Goal: Answer question/provide support: Share knowledge or assist other users

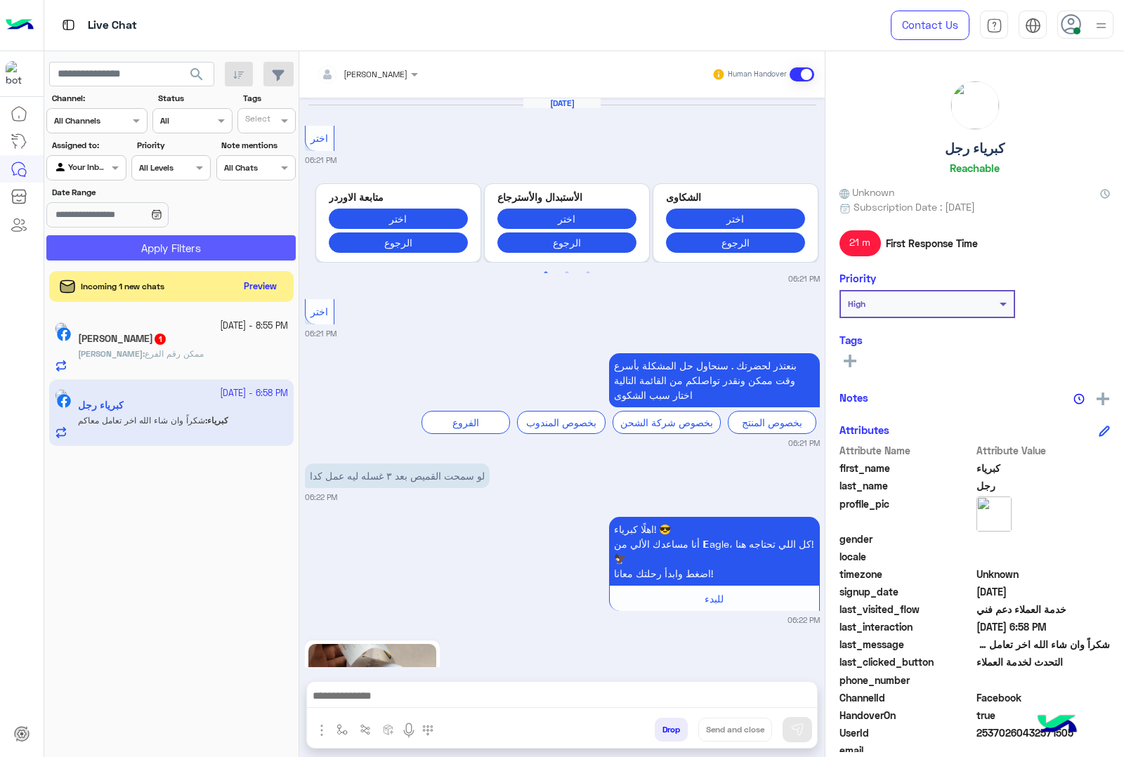
scroll to position [2173, 0]
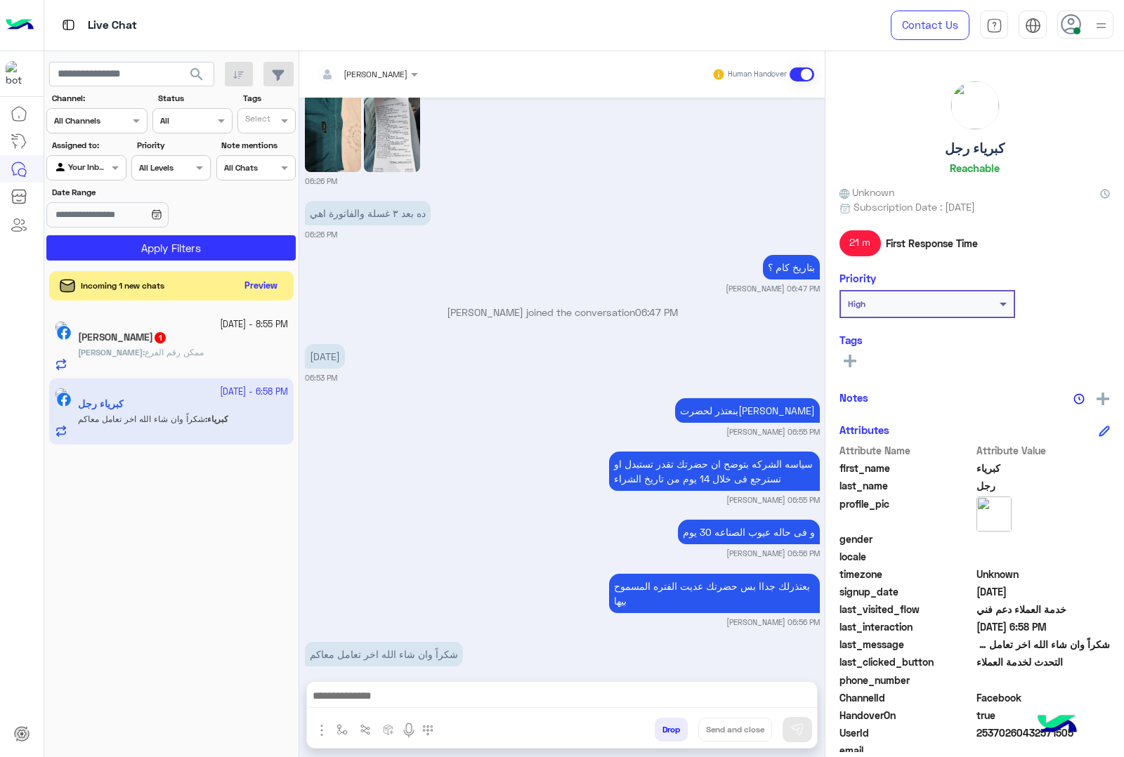
click at [258, 291] on button "Preview" at bounding box center [261, 286] width 44 height 19
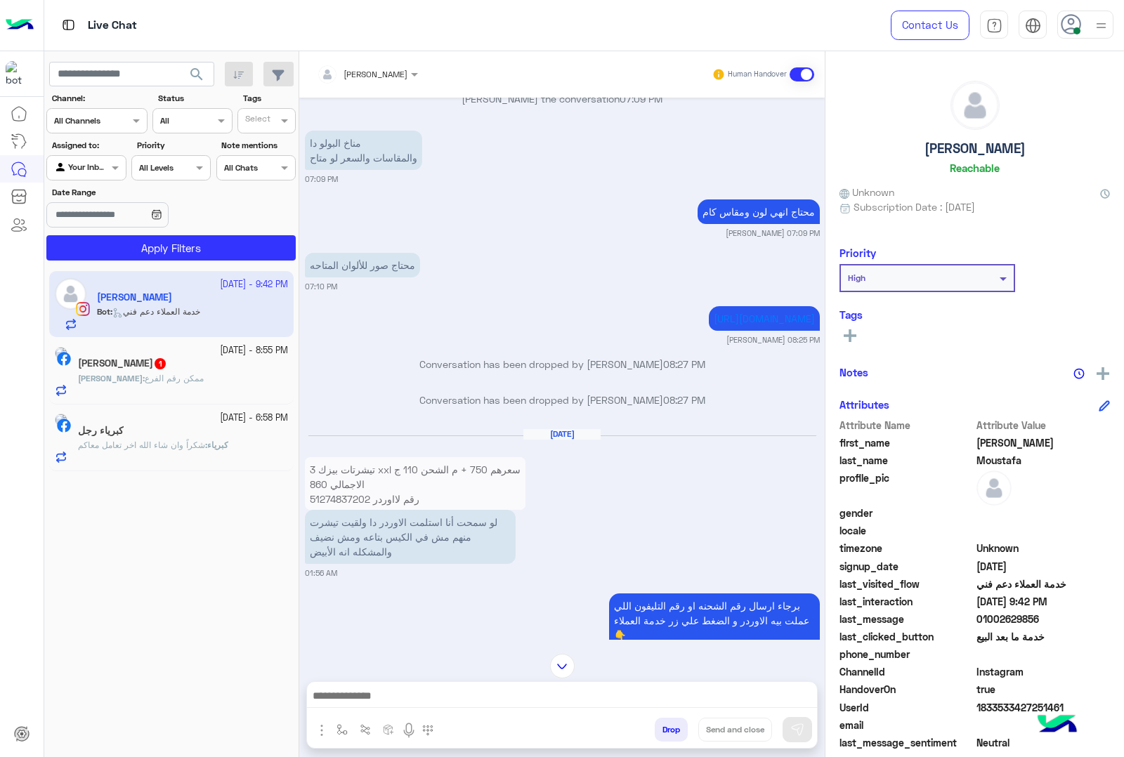
scroll to position [1545, 0]
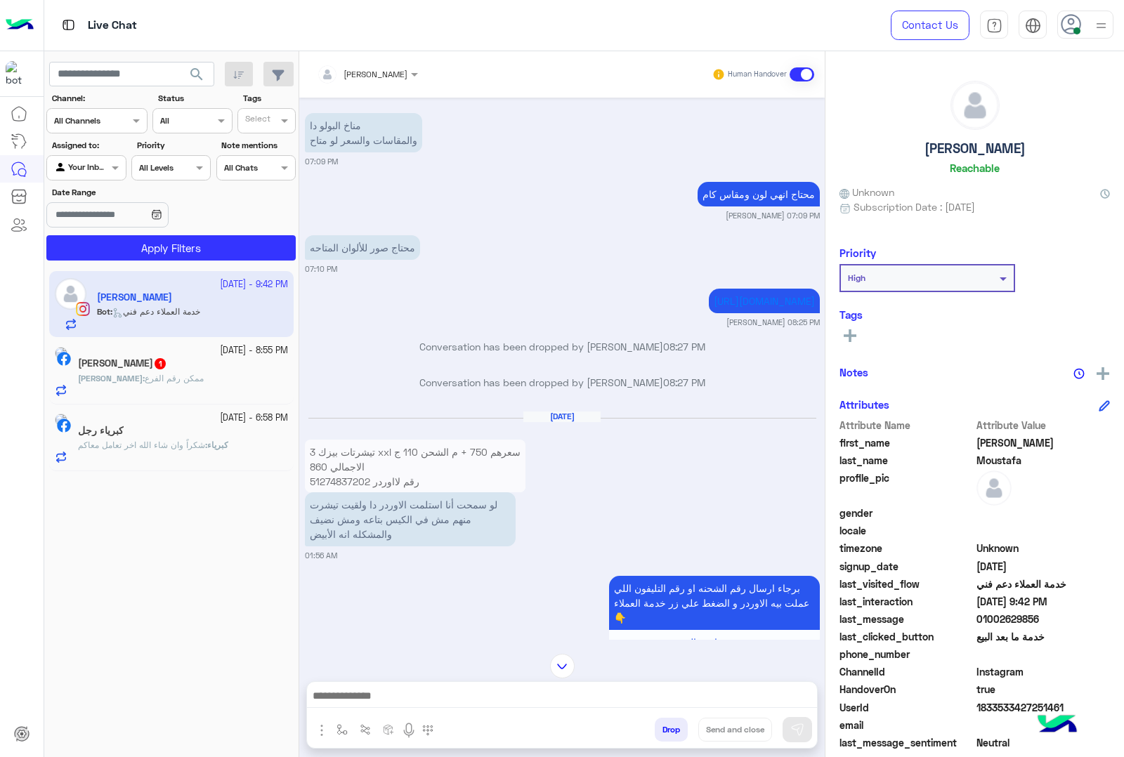
click at [349, 464] on p "3 تيشرتات بيزك xxl سعرهم 750 + م الشحن 110 ج الاجمالي 860 رقم لااوردر 512748372…" at bounding box center [415, 467] width 220 height 54
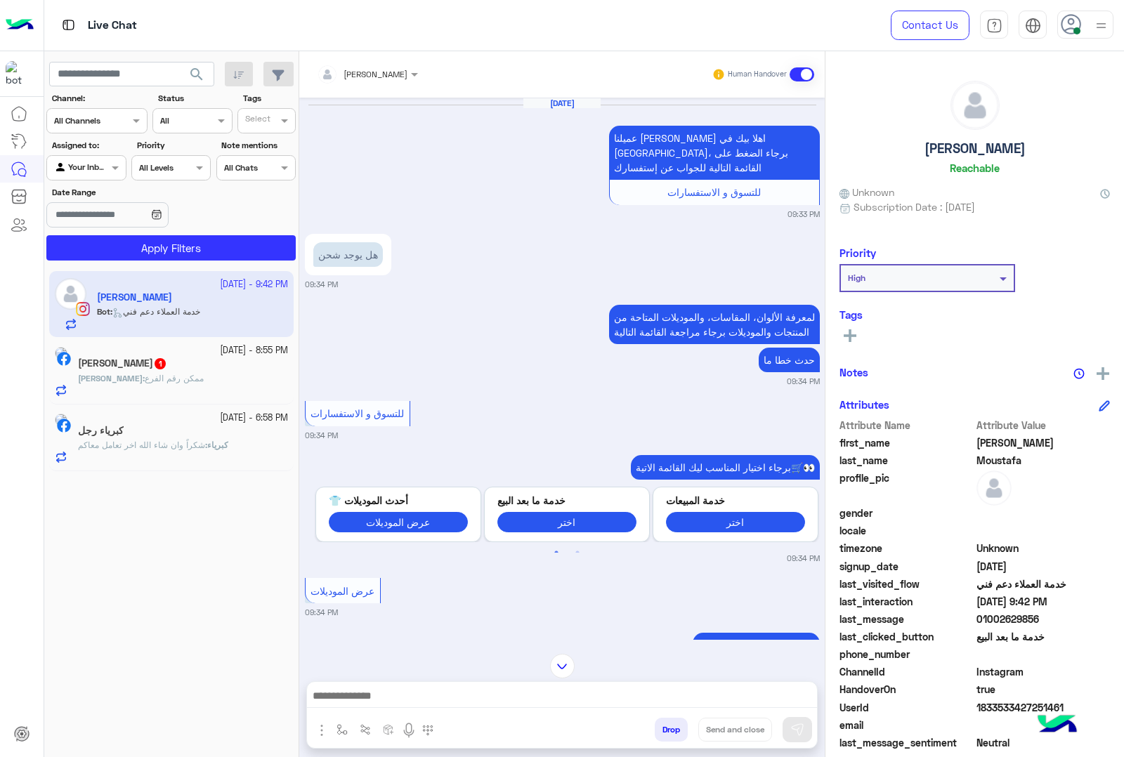
scroll to position [2343, 0]
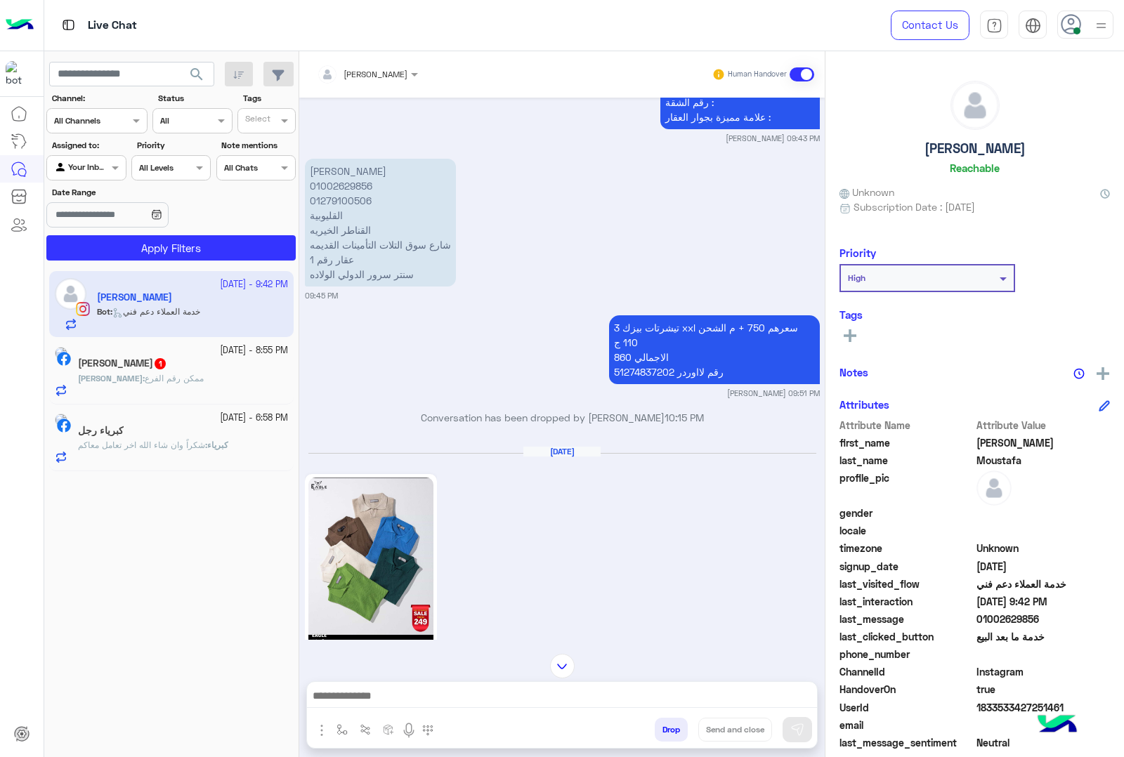
click at [636, 384] on p "3 تيشرتات بيزك xxl سعرهم 750 + م الشحن 110 ج الاجمالي 860 رقم لااوردر 512748372…" at bounding box center [714, 349] width 211 height 69
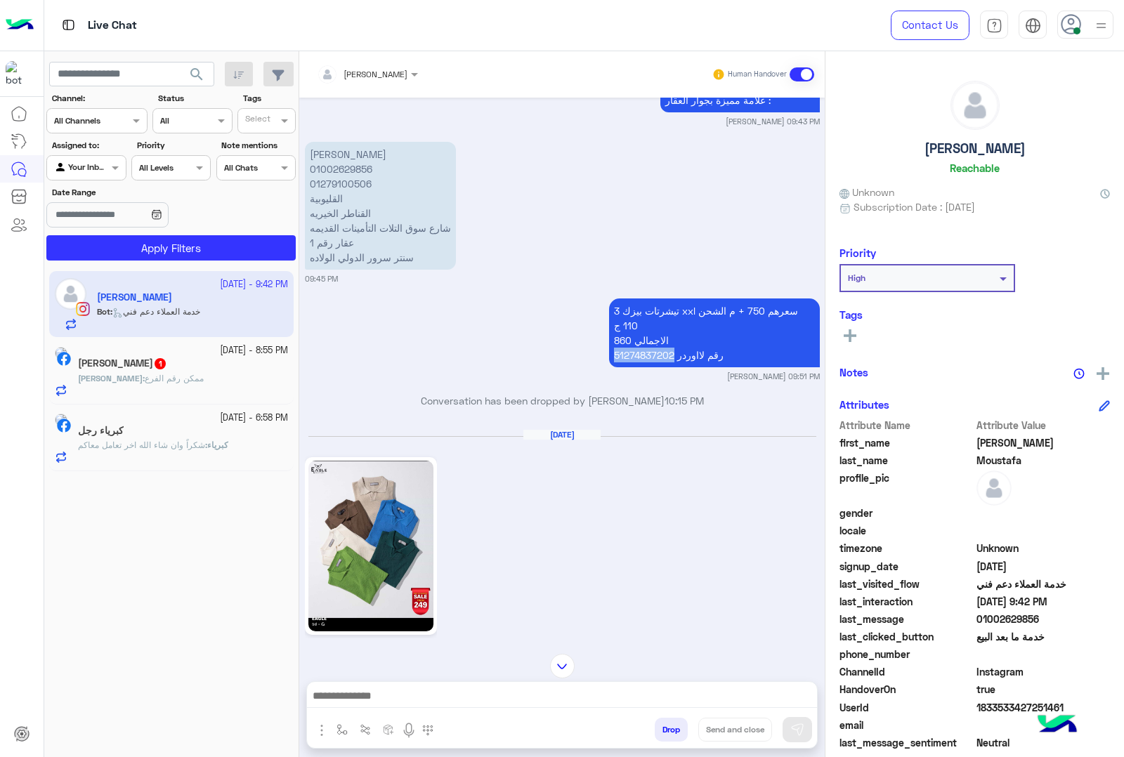
copy p "51274837202"
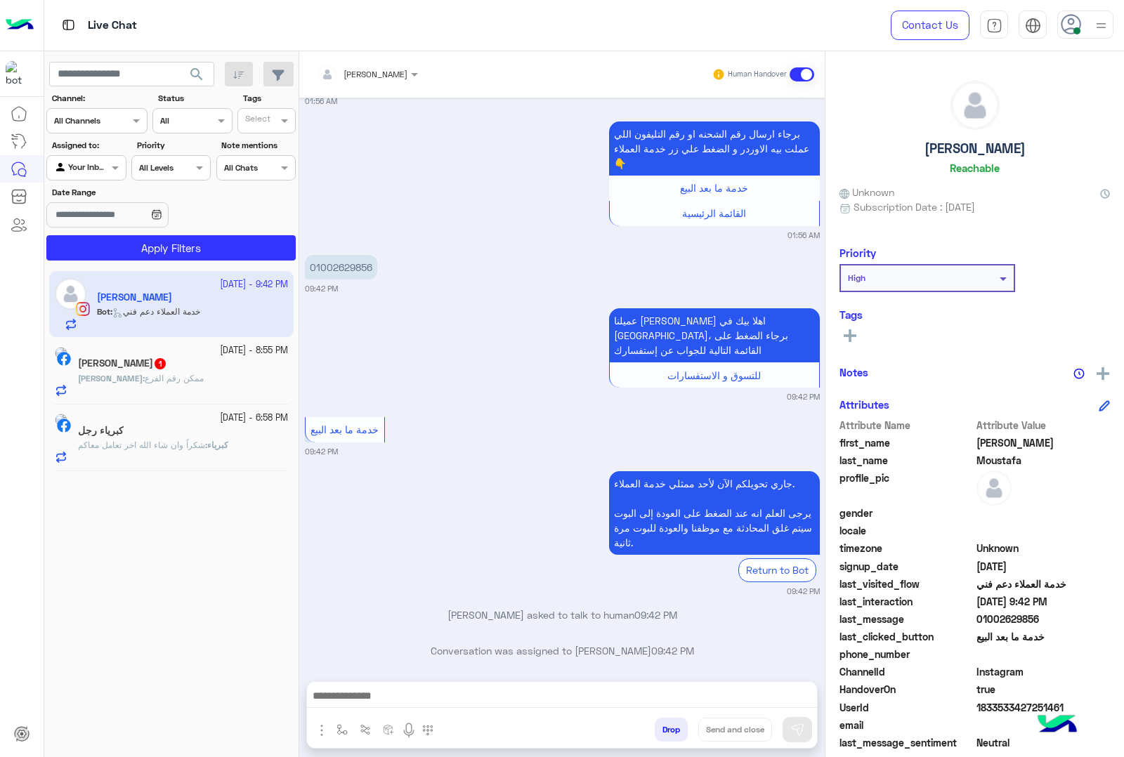
scroll to position [4359, 0]
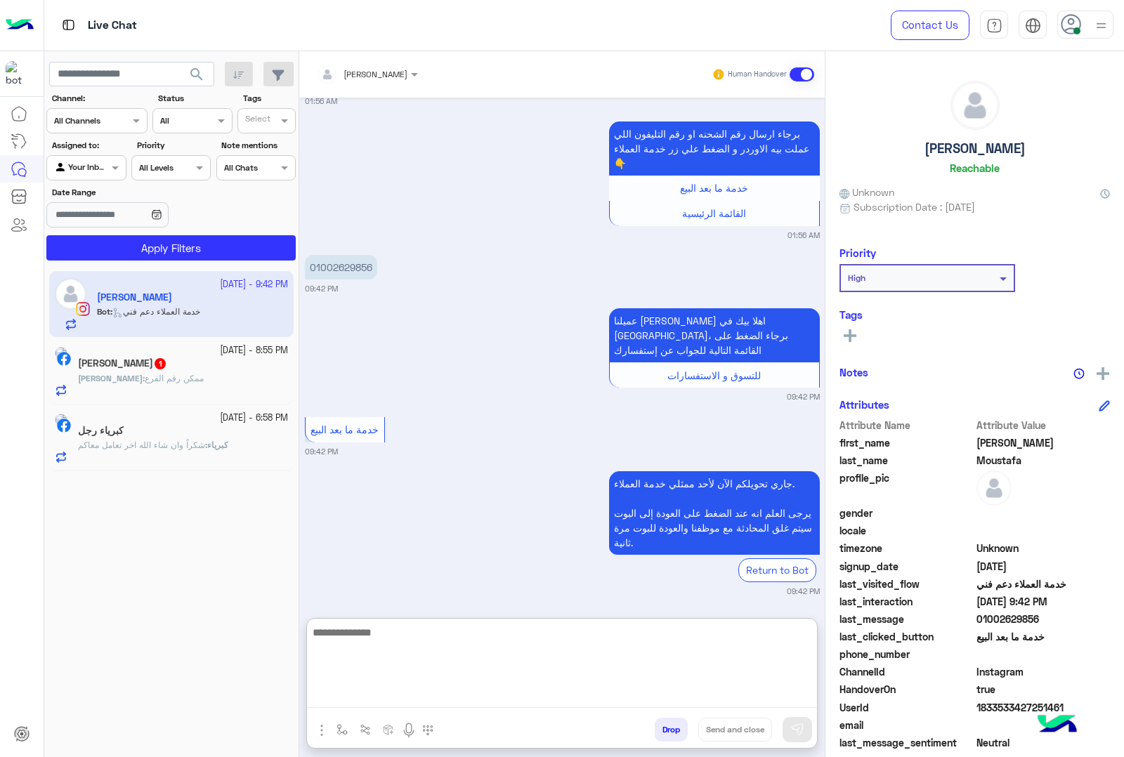
click at [511, 697] on textarea at bounding box center [562, 666] width 510 height 84
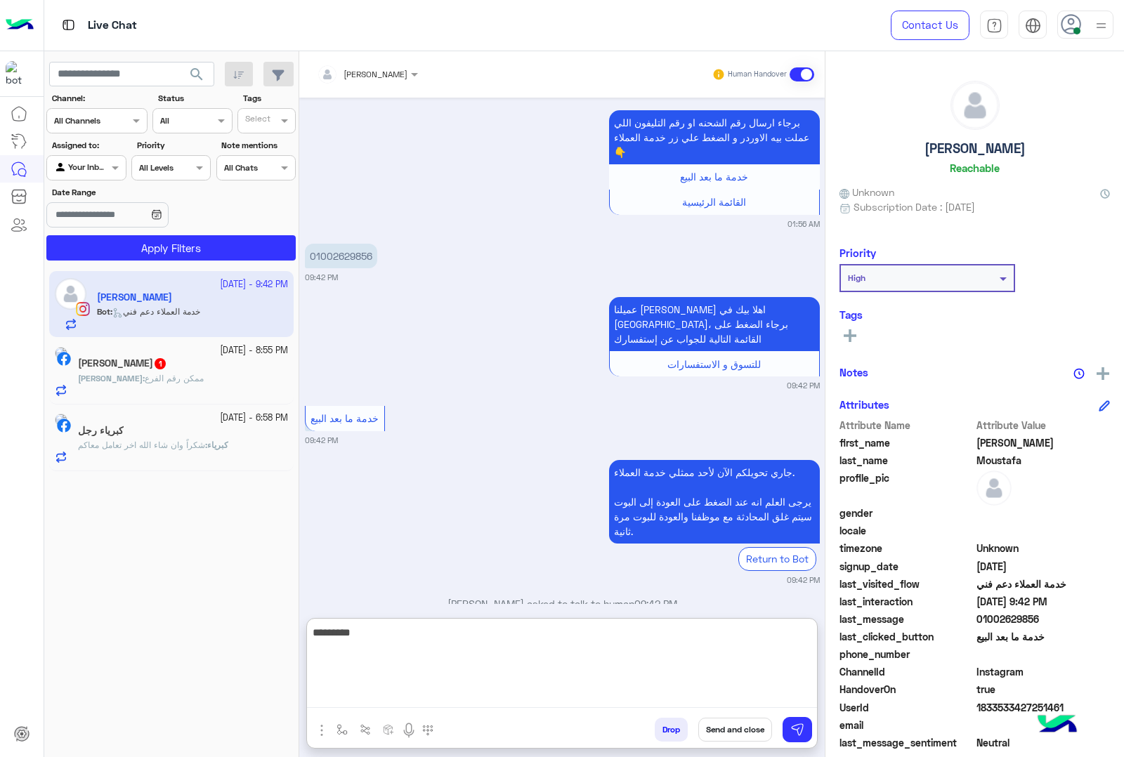
type textarea "**********"
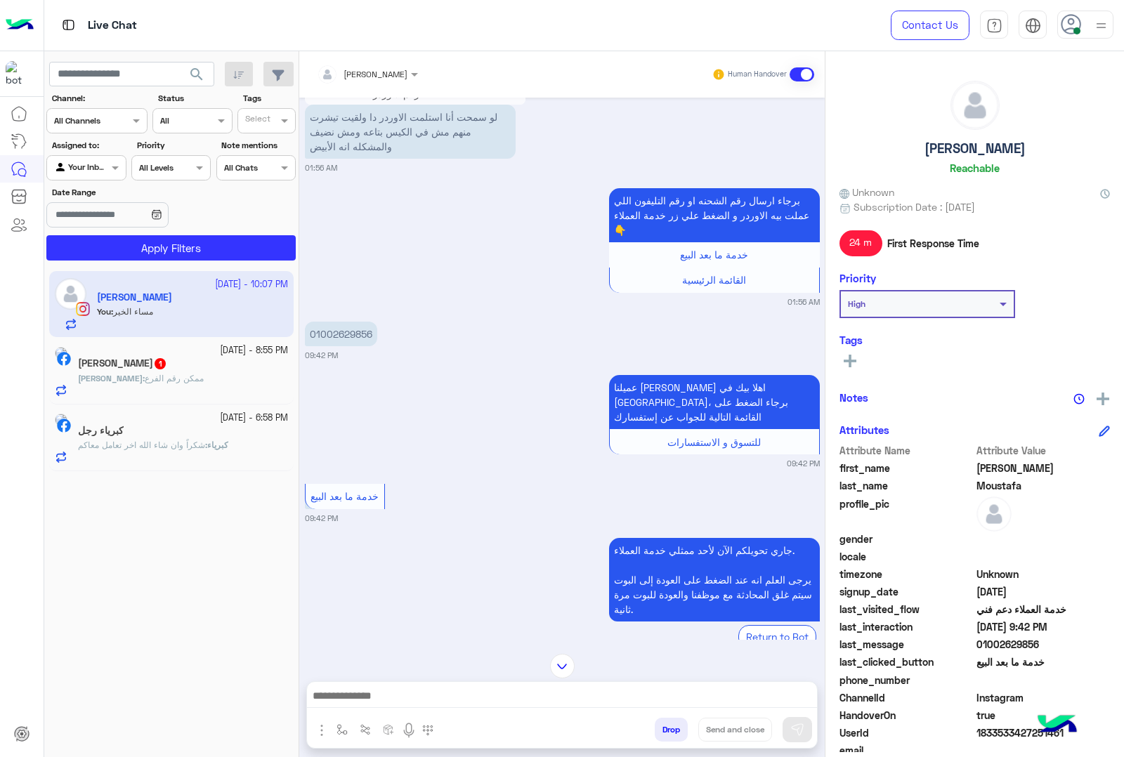
scroll to position [4448, 0]
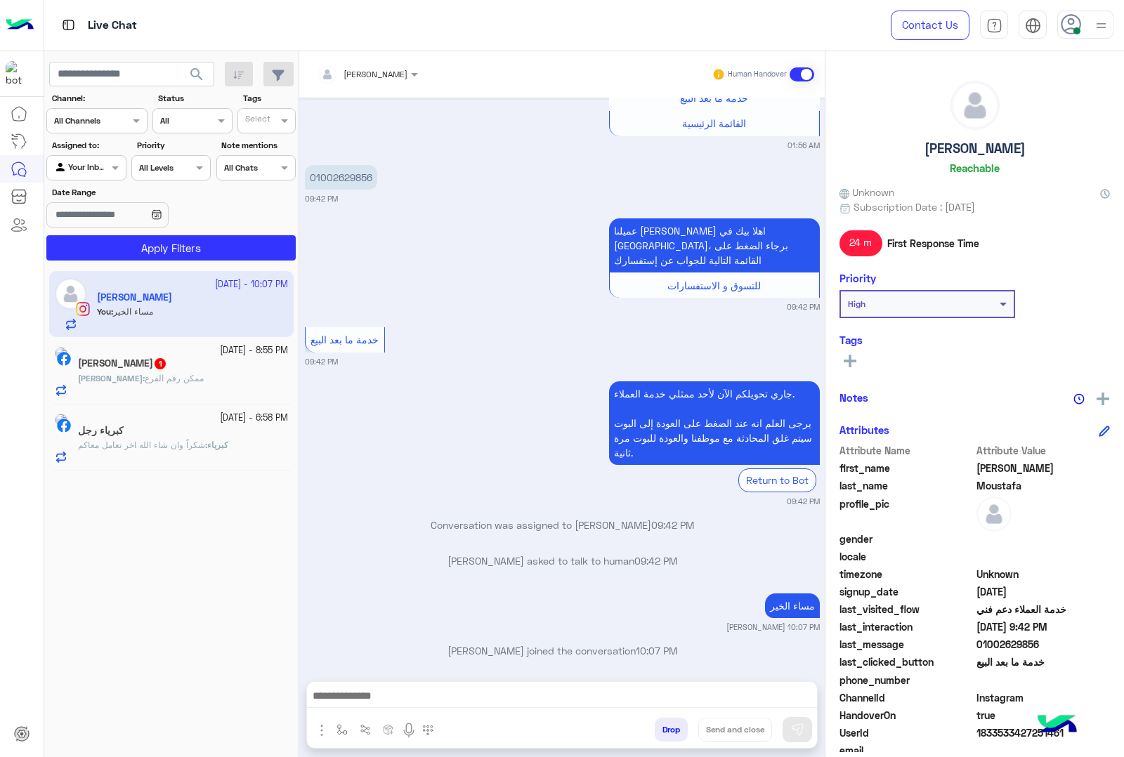
click at [496, 685] on div at bounding box center [562, 699] width 510 height 35
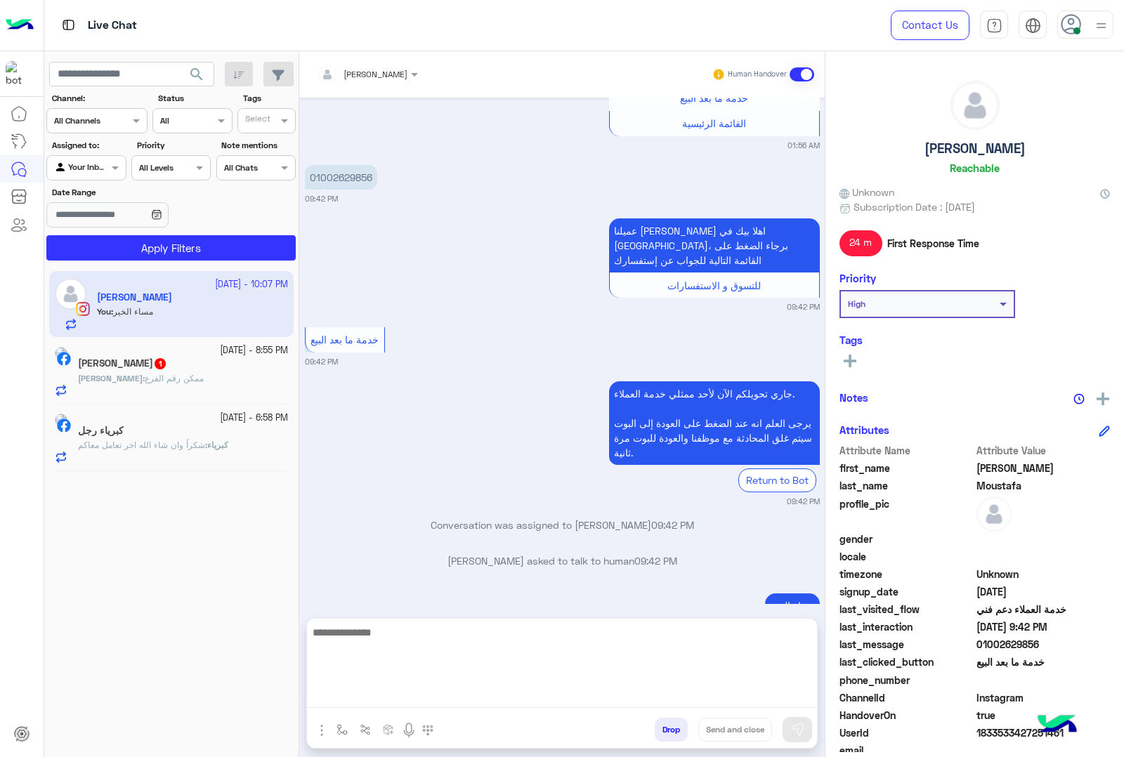
click at [490, 696] on textarea at bounding box center [562, 666] width 510 height 84
type textarea "**********"
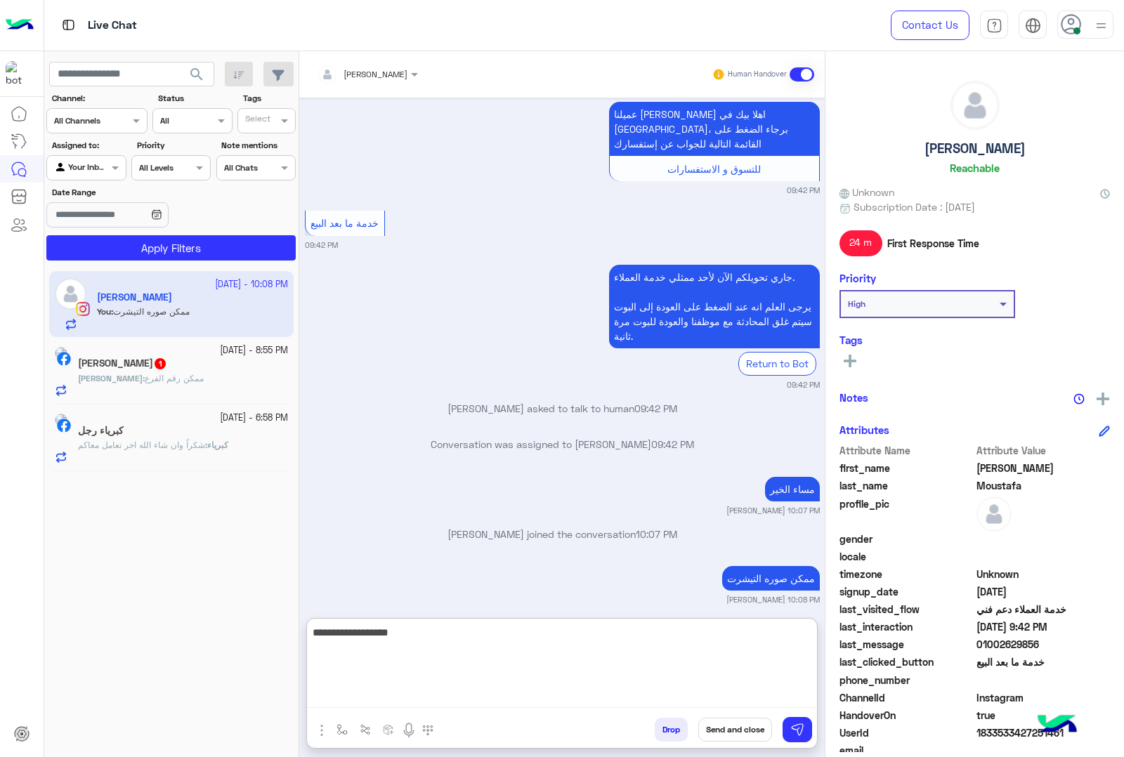
type textarea "**********"
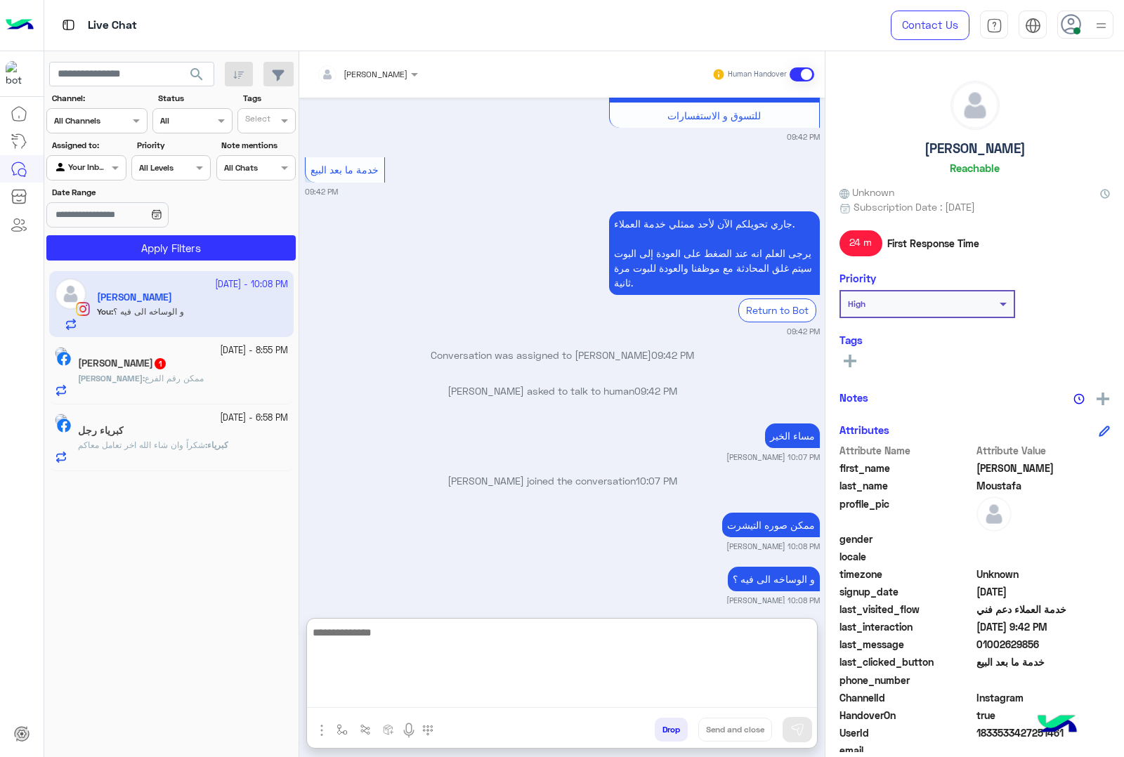
scroll to position [4618, 0]
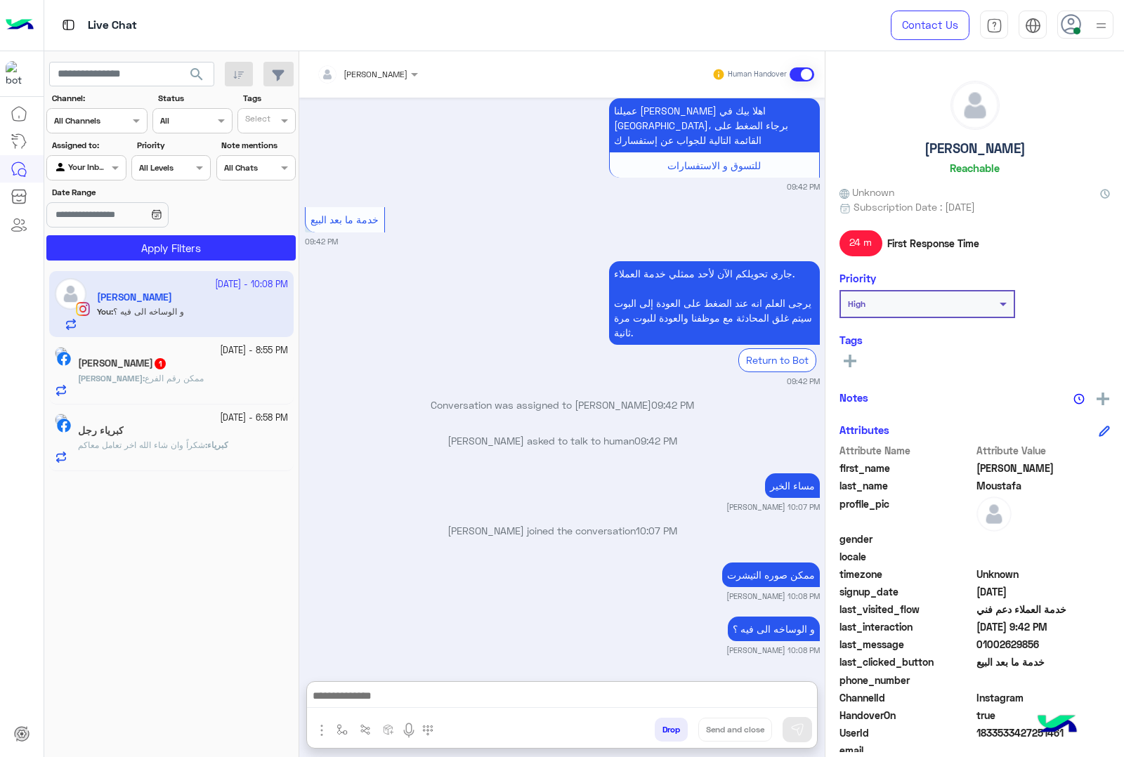
click at [170, 372] on div "[PERSON_NAME] 1" at bounding box center [183, 364] width 210 height 15
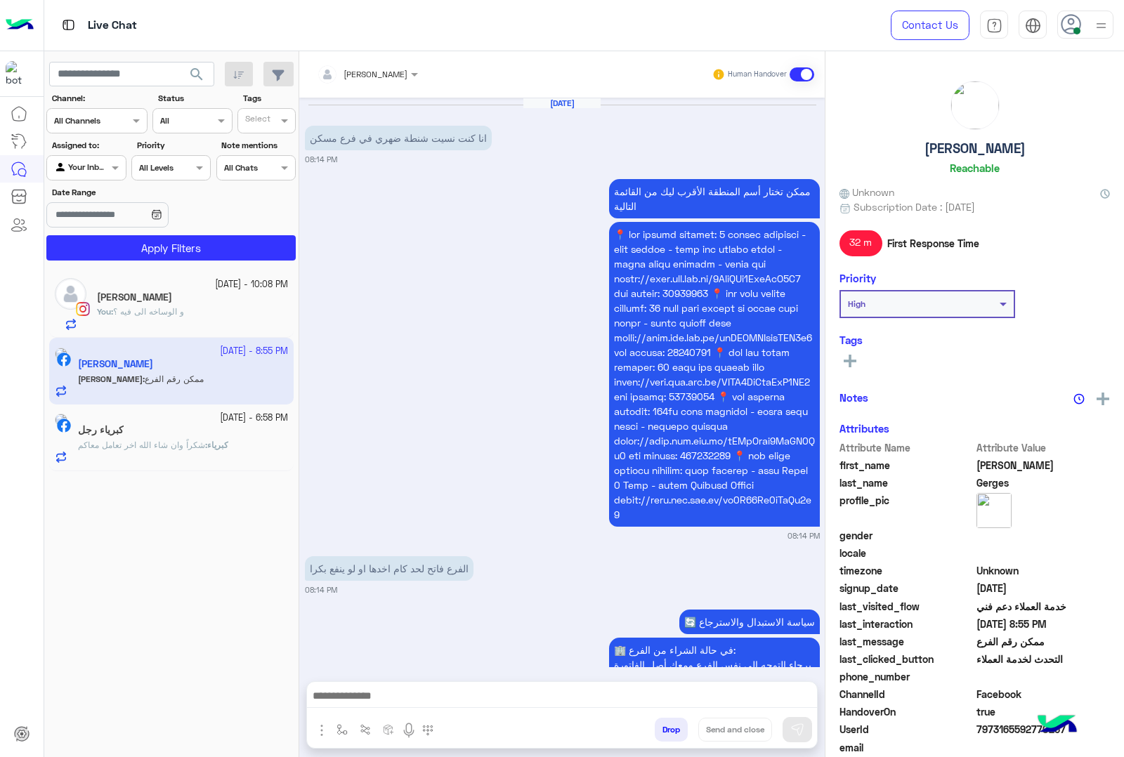
scroll to position [918, 0]
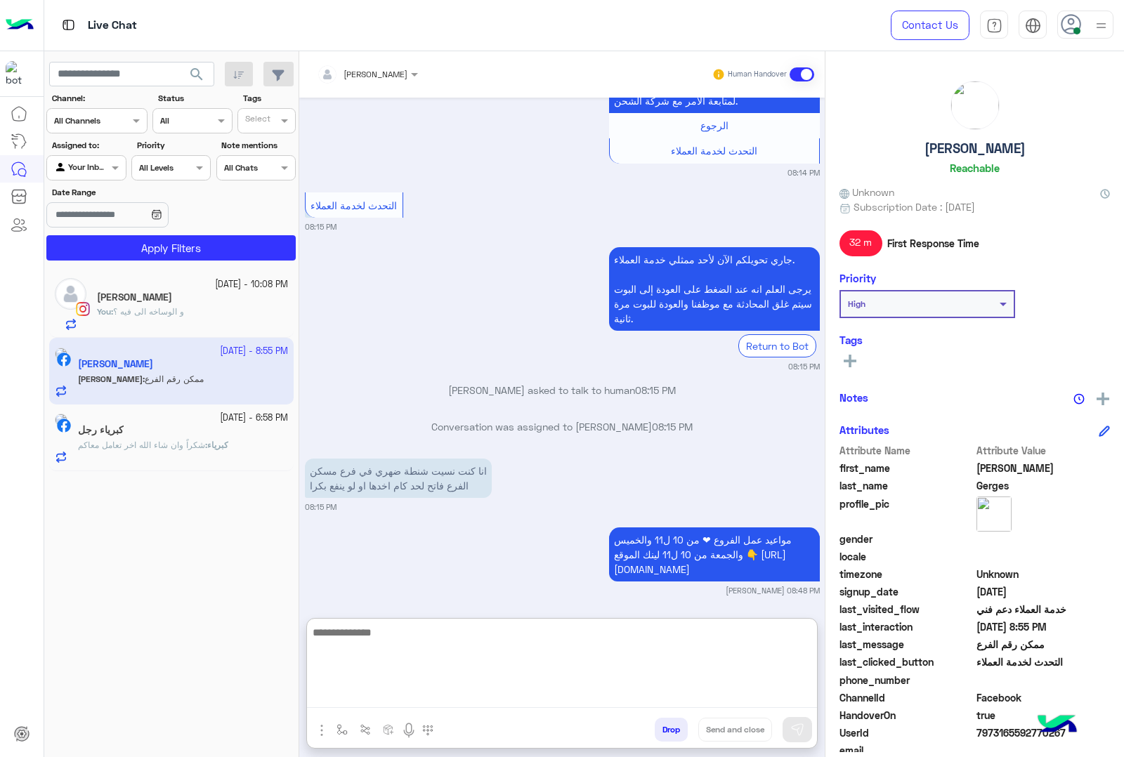
click at [478, 695] on textarea at bounding box center [562, 666] width 510 height 84
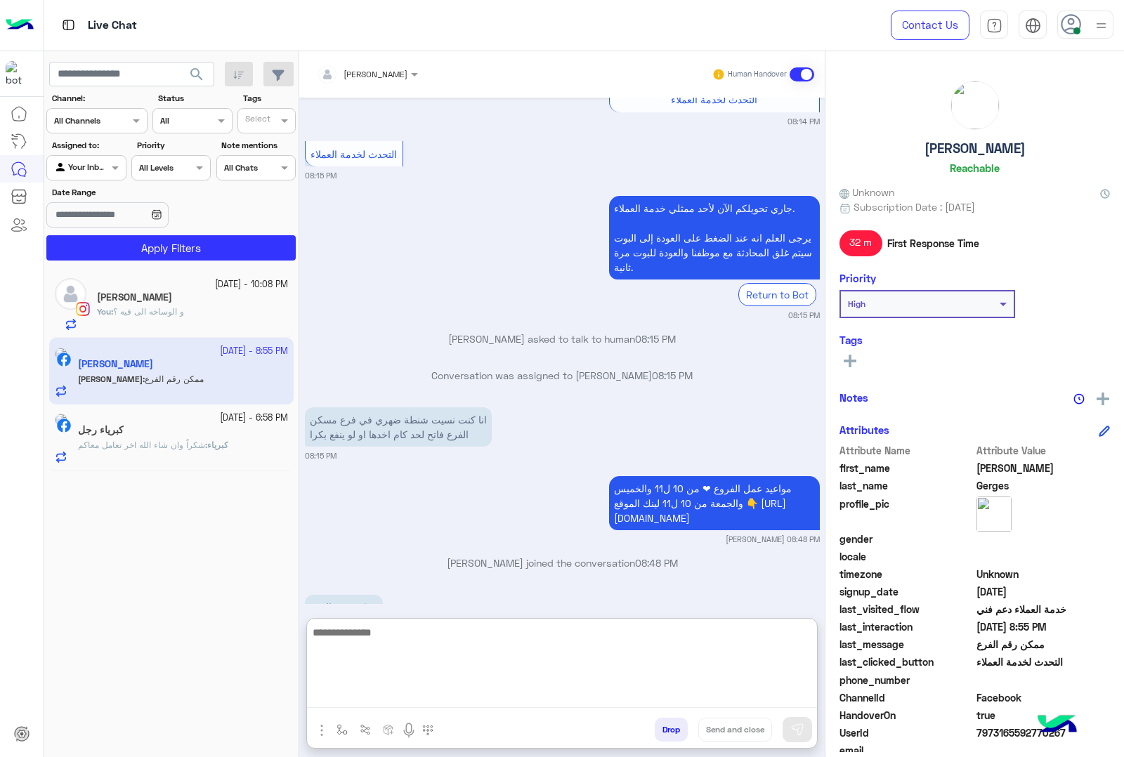
scroll to position [981, 0]
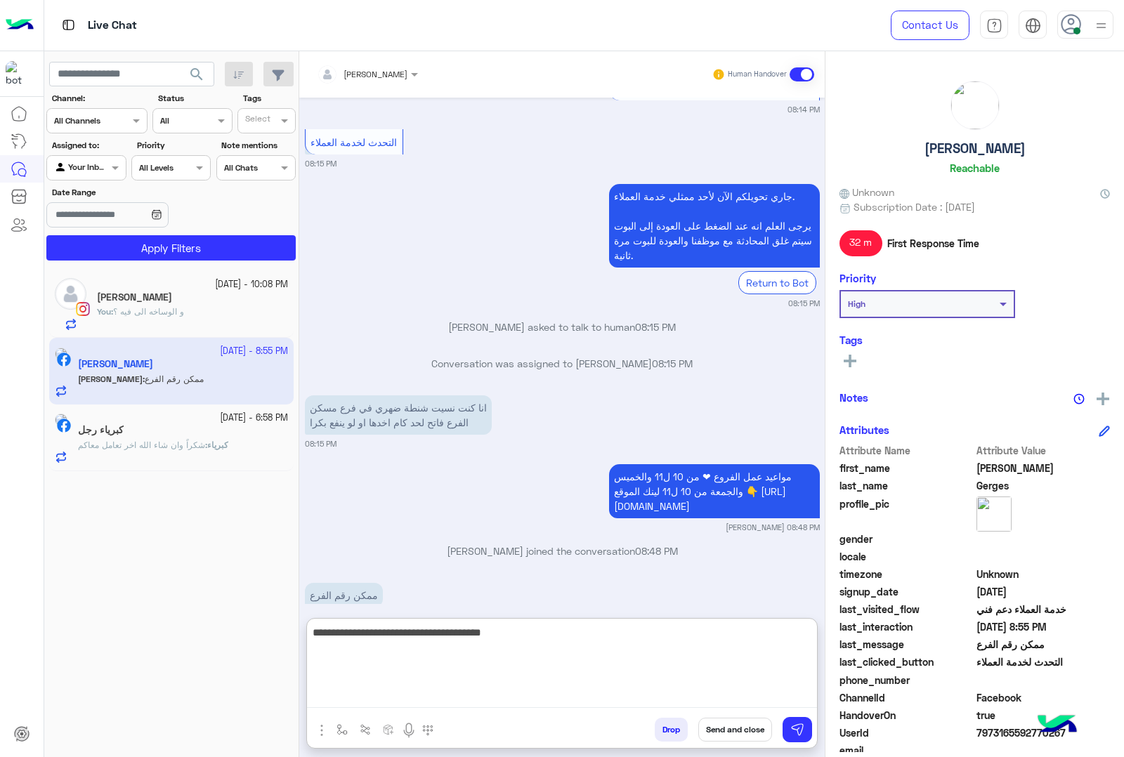
type textarea "**********"
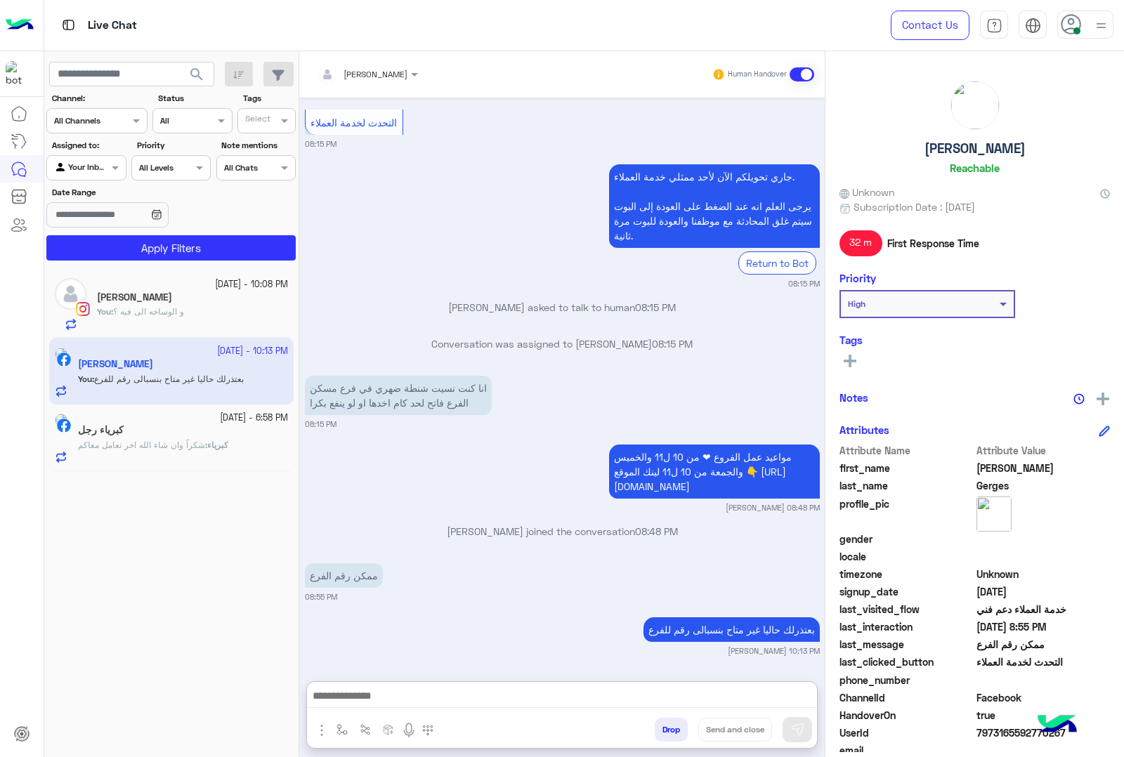
click at [205, 442] on span "شكراً وان شاء الله اخر تعامل معاكم" at bounding box center [141, 445] width 127 height 11
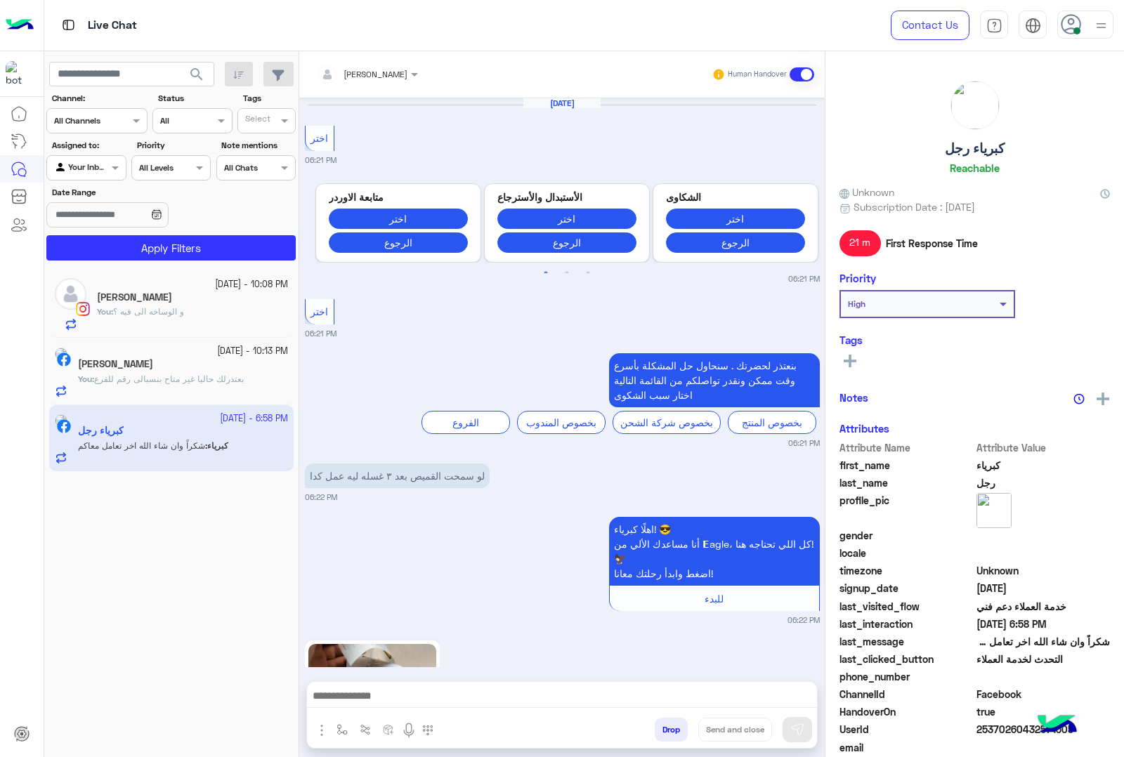
scroll to position [2173, 0]
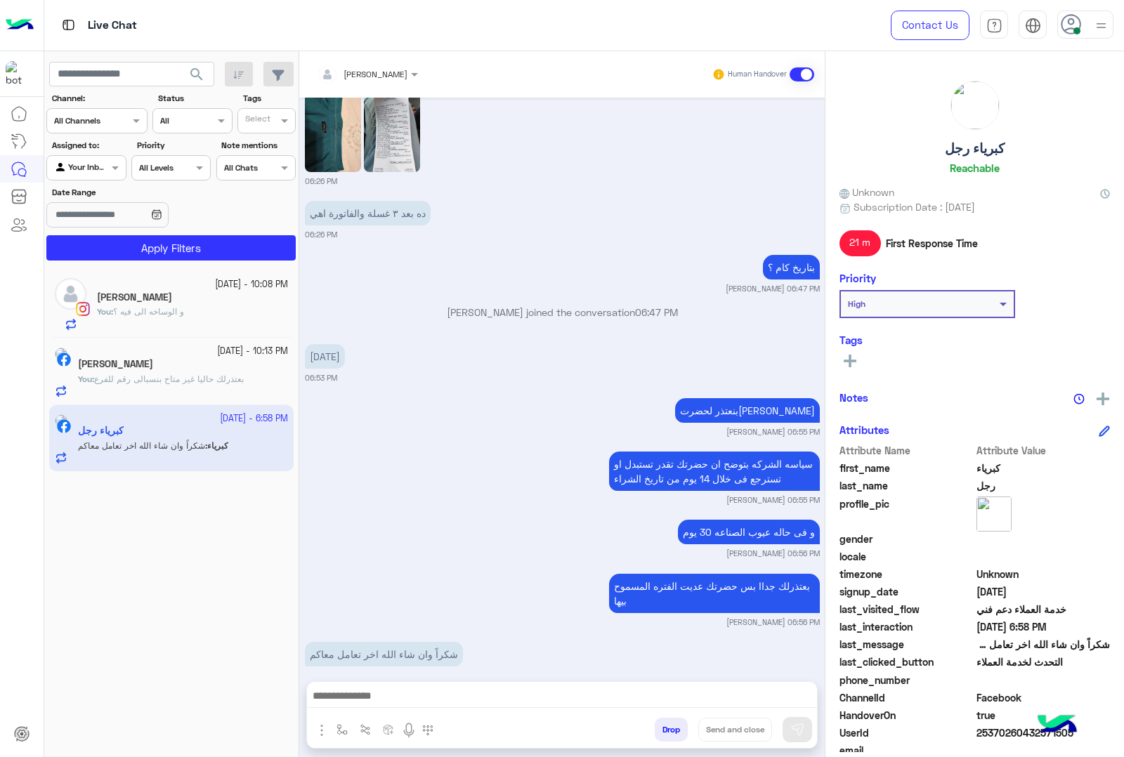
click at [660, 729] on button "Drop" at bounding box center [670, 730] width 33 height 24
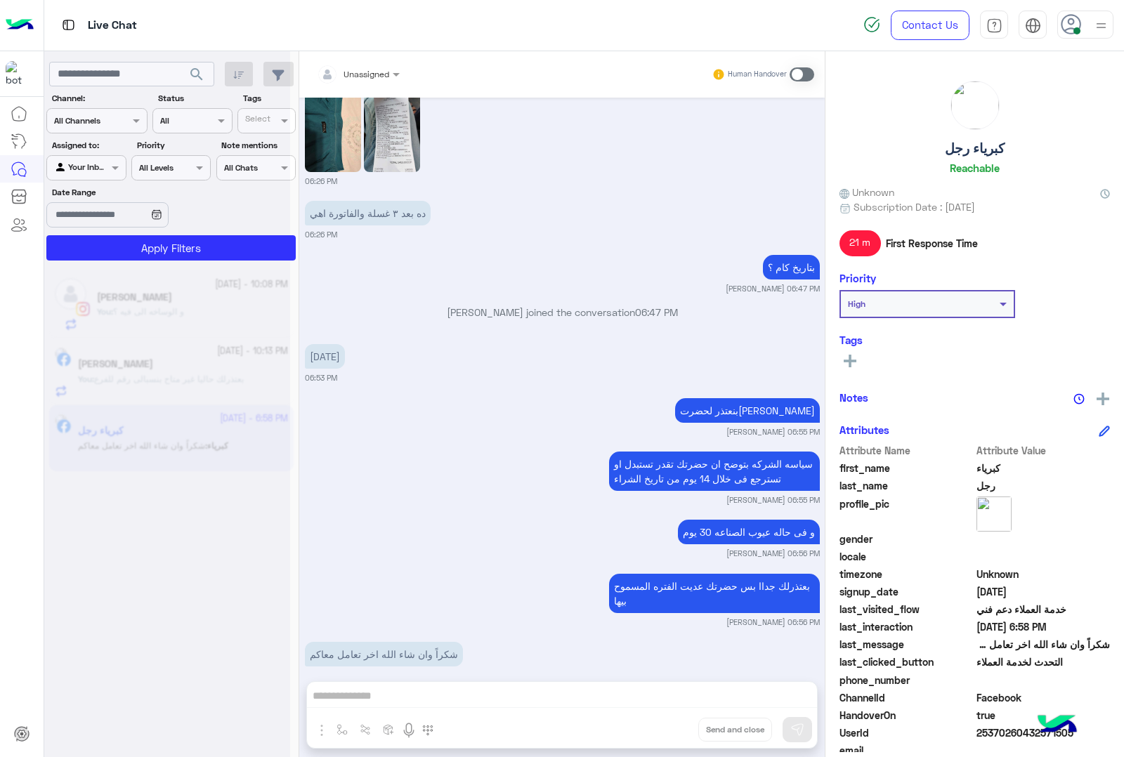
scroll to position [2209, 0]
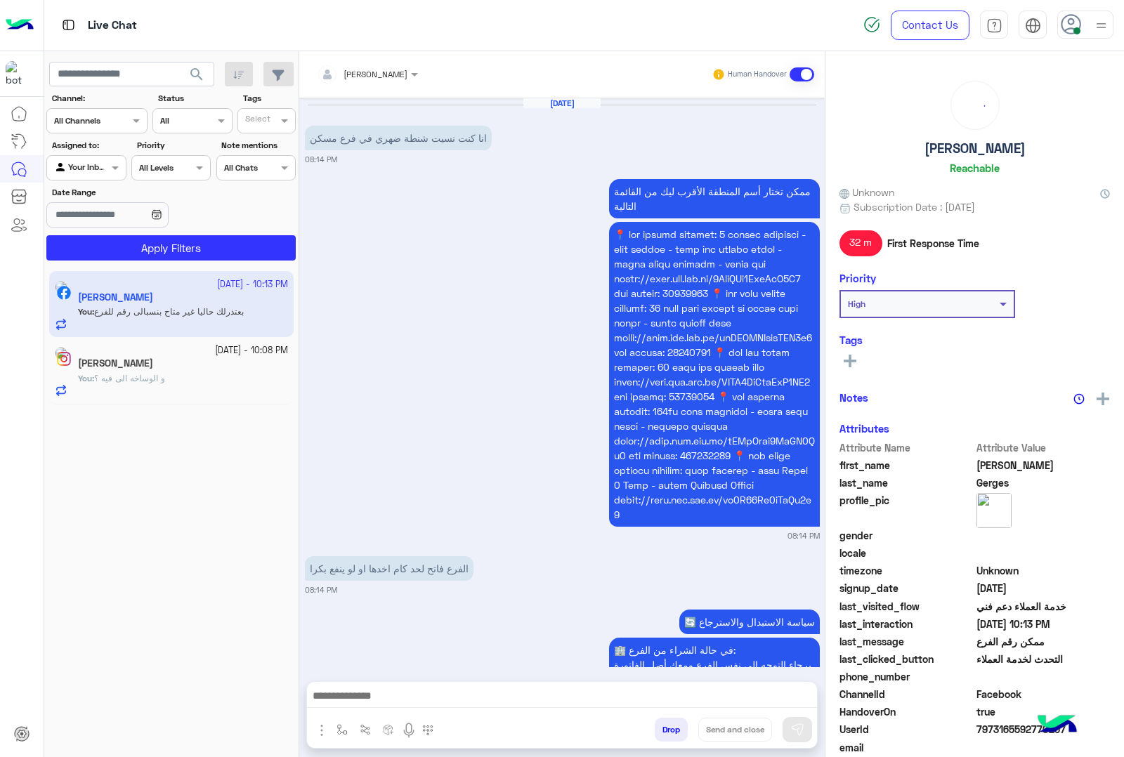
scroll to position [971, 0]
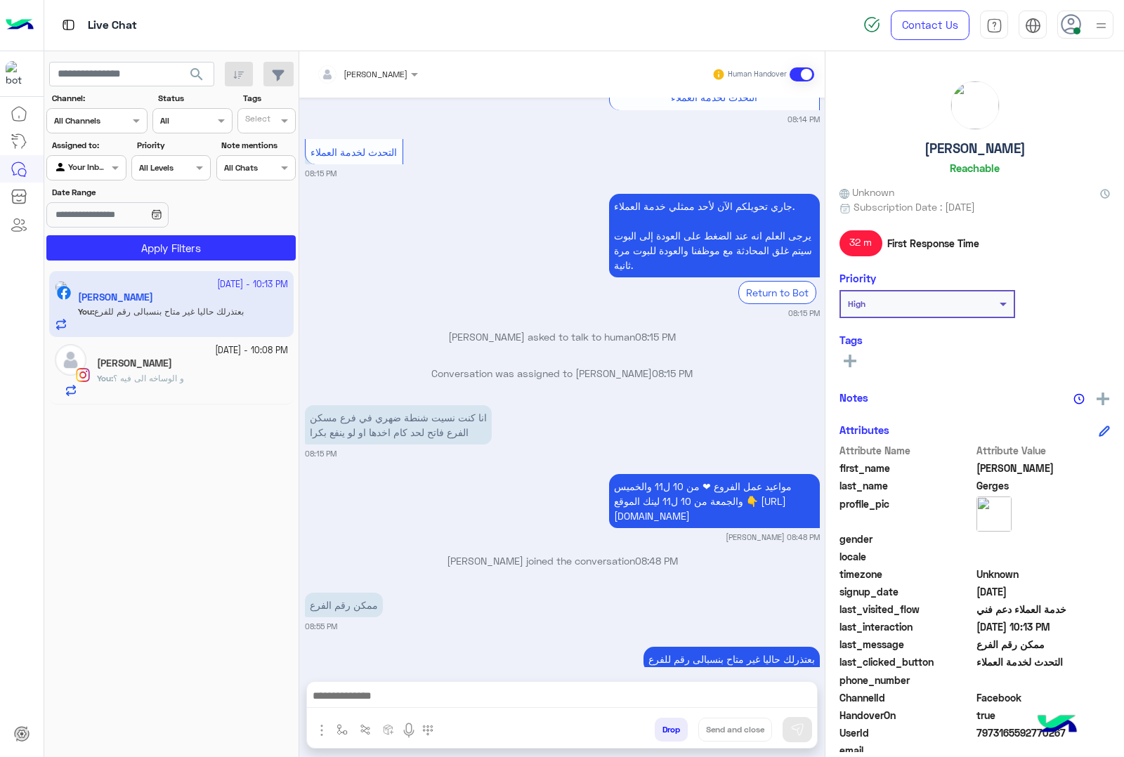
click at [204, 369] on div "[PERSON_NAME]" at bounding box center [192, 364] width 191 height 15
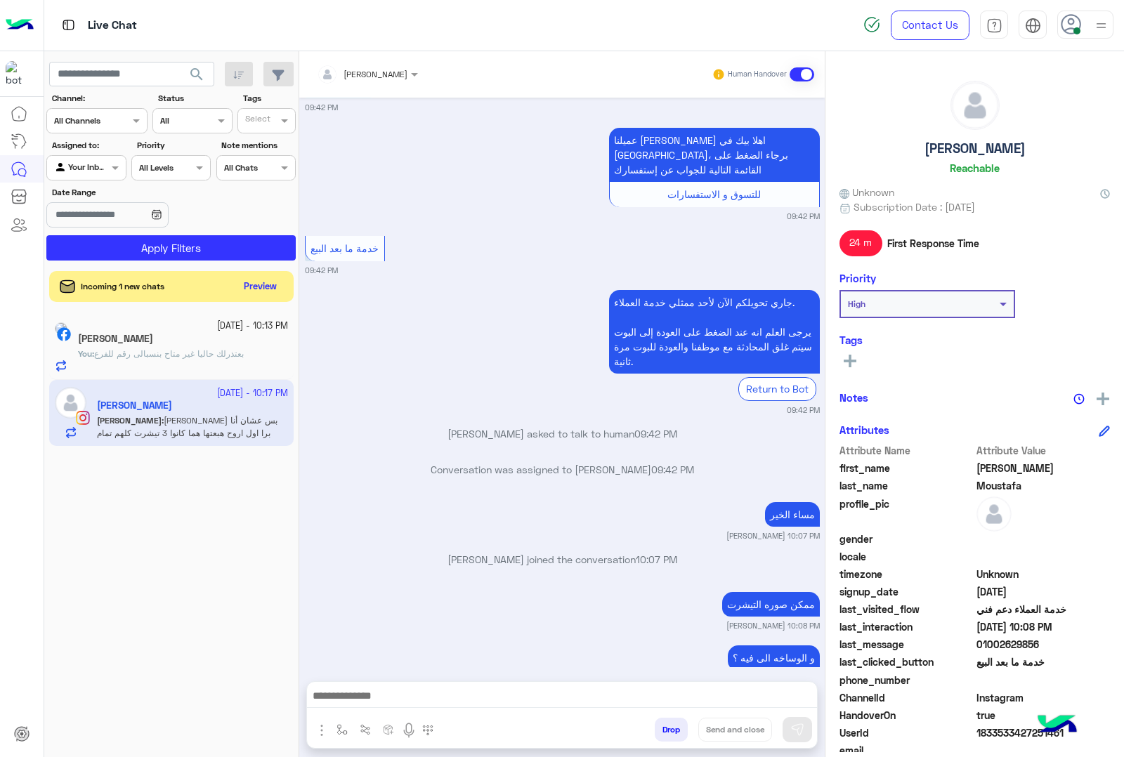
scroll to position [1741, 0]
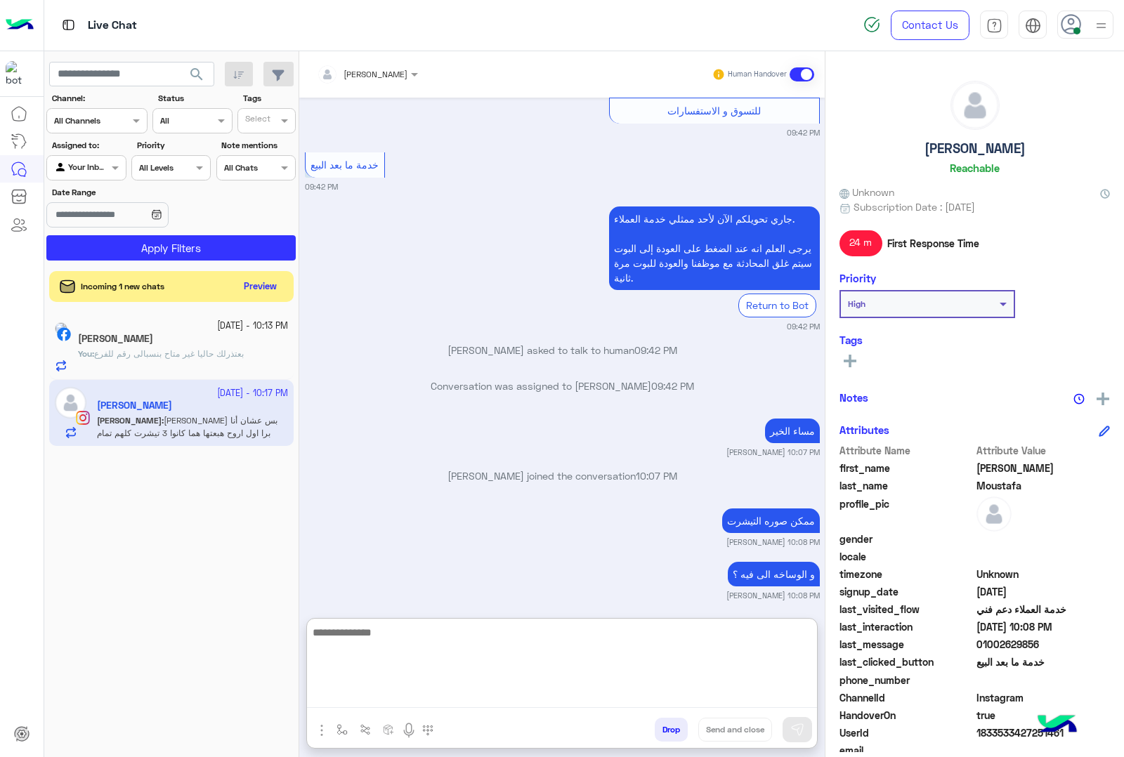
click at [524, 688] on textarea at bounding box center [562, 666] width 510 height 84
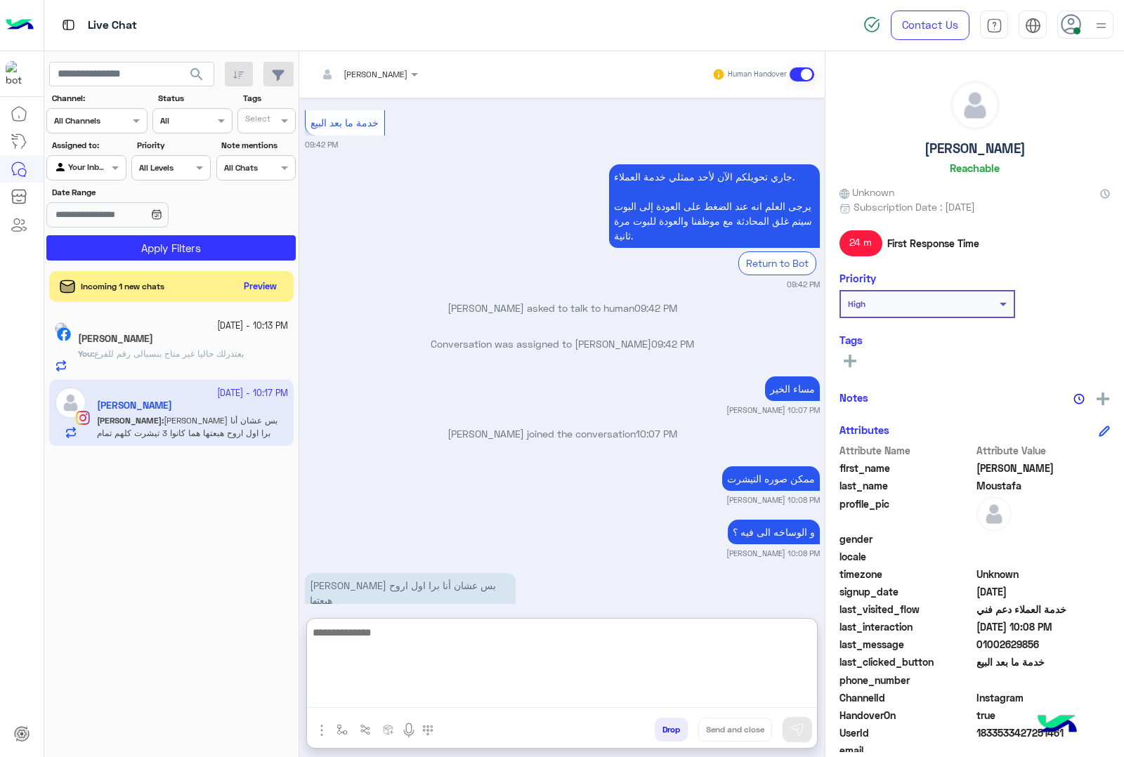
scroll to position [1805, 0]
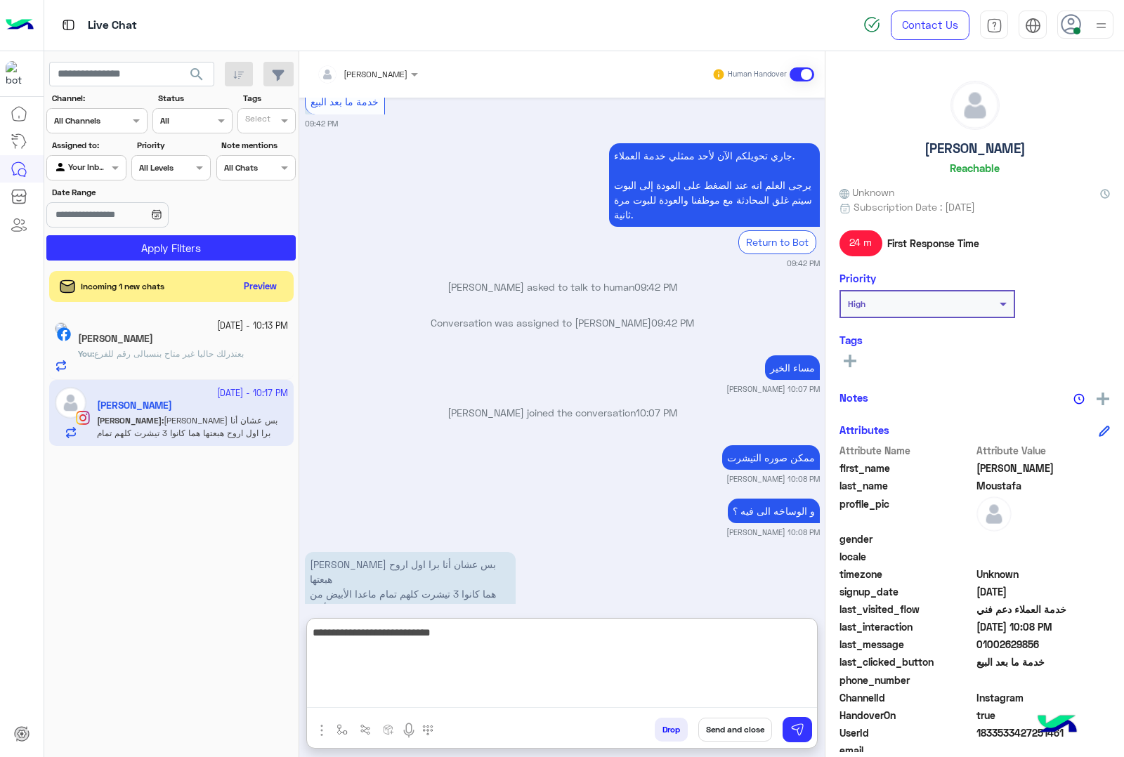
type textarea "**********"
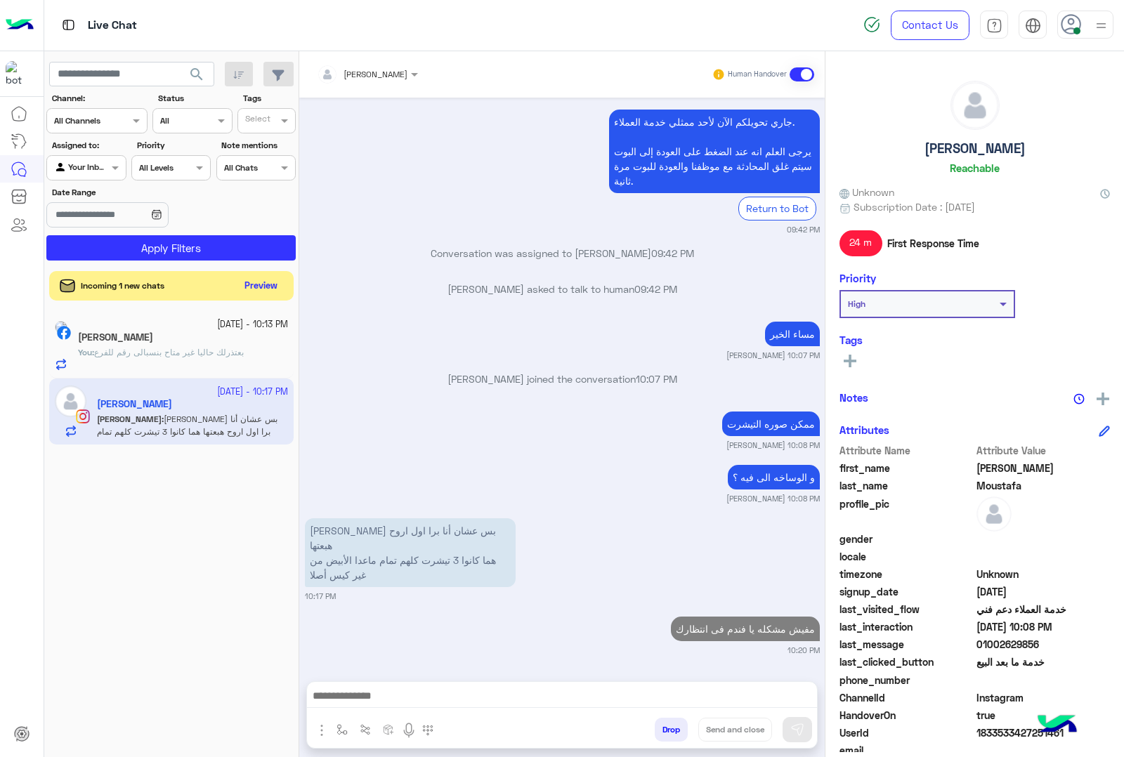
click at [246, 282] on button "Preview" at bounding box center [261, 286] width 44 height 19
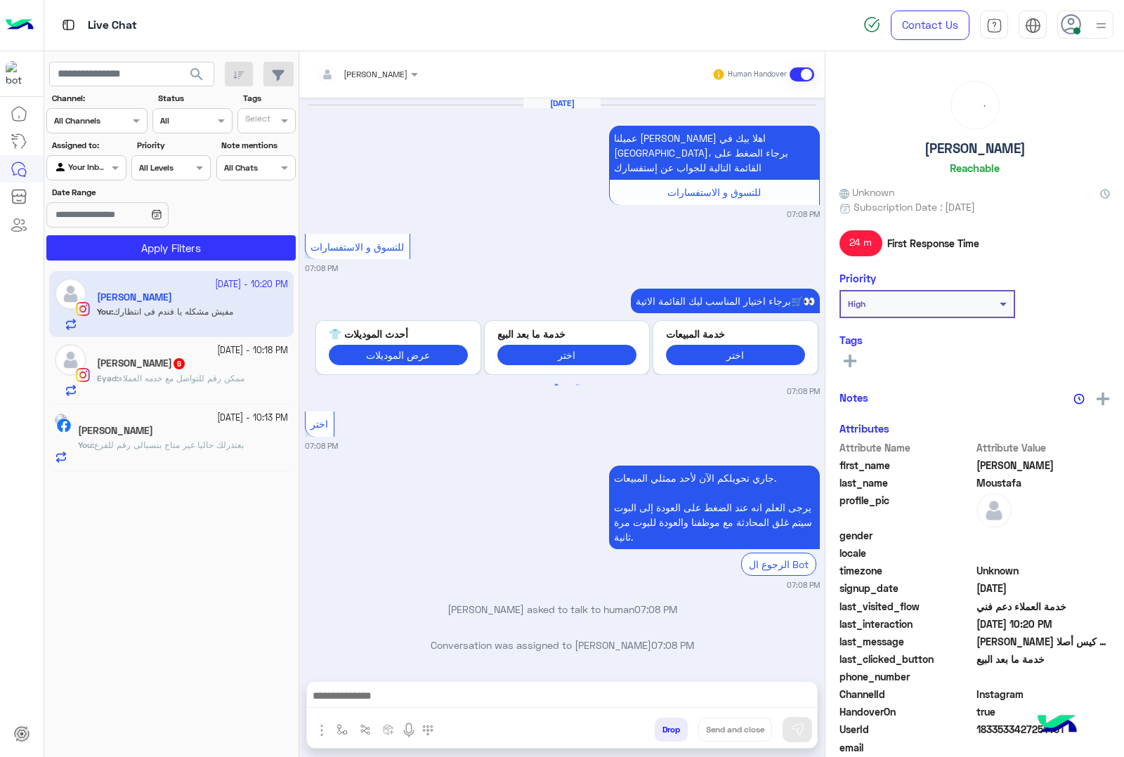
scroll to position [1647, 0]
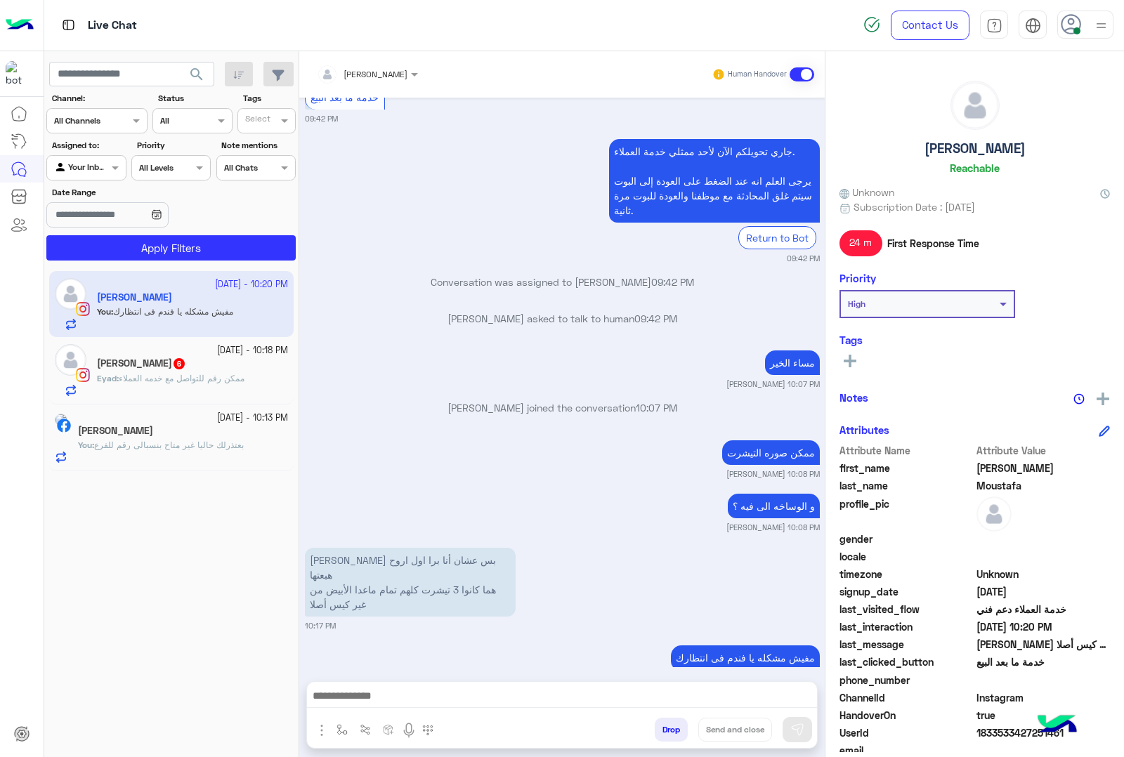
click at [262, 376] on div "Eyad : ممكن رقم للتواصل مع خدمه العملاء" at bounding box center [192, 384] width 191 height 25
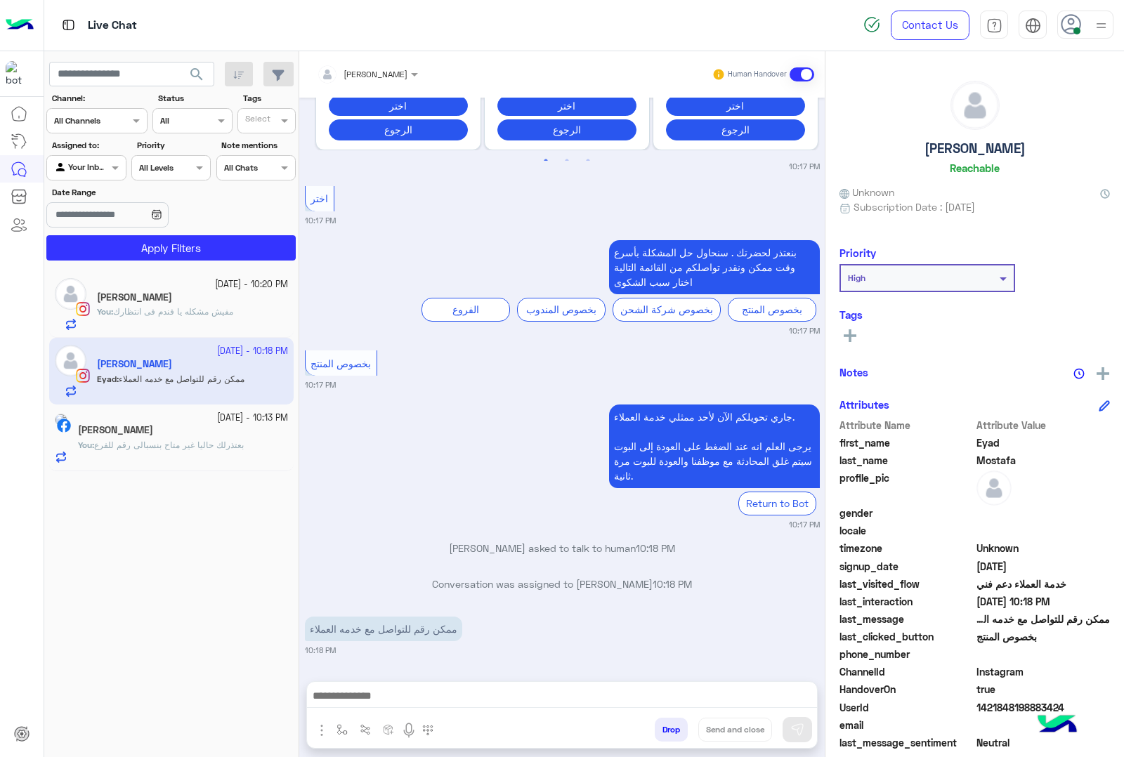
scroll to position [483, 0]
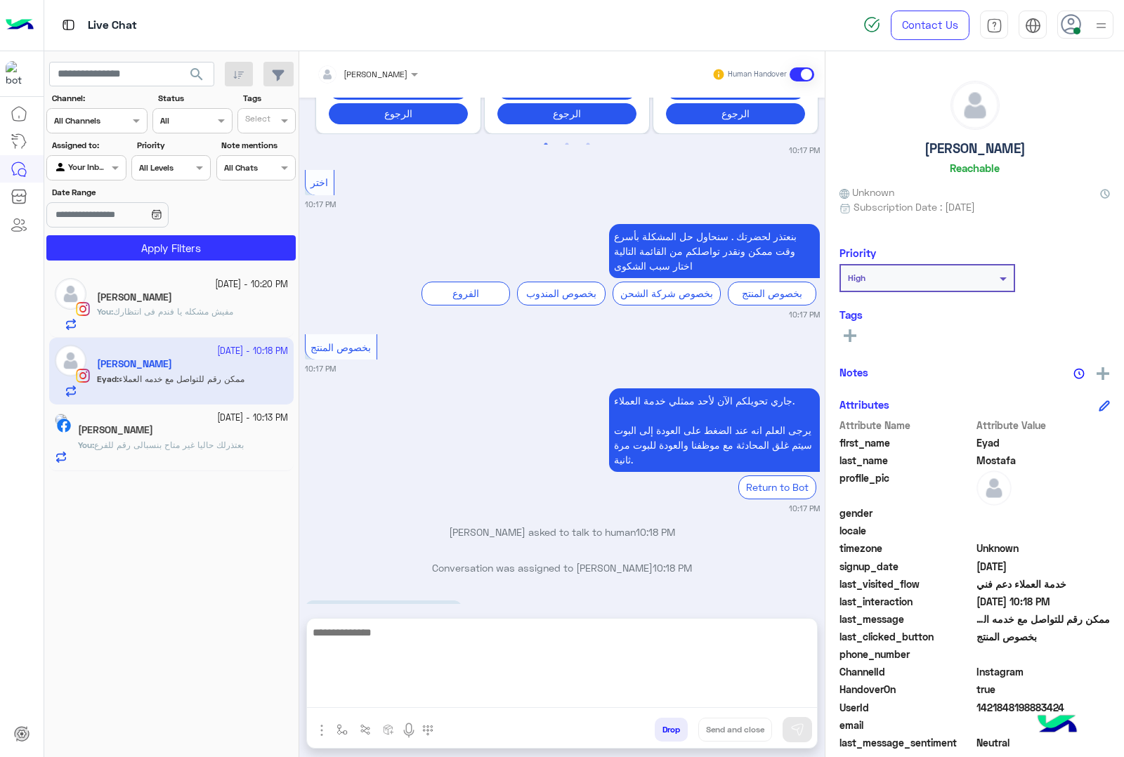
click at [472, 690] on textarea at bounding box center [562, 666] width 510 height 84
type textarea "**********"
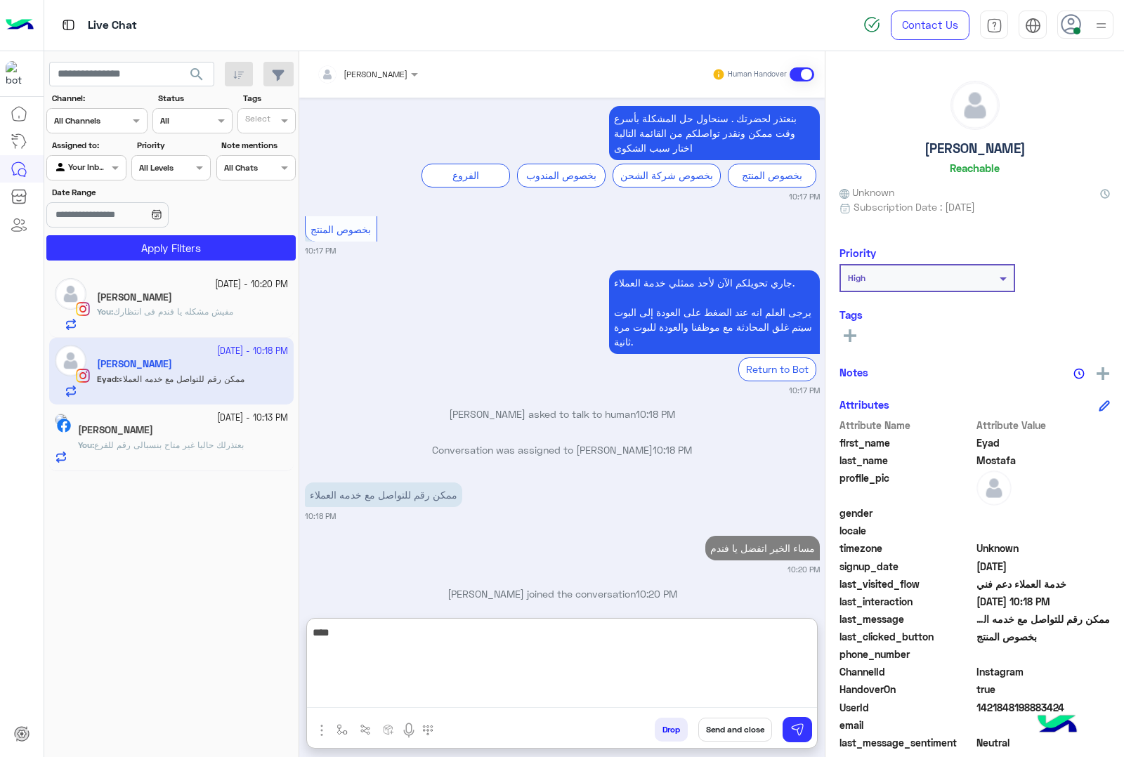
scroll to position [637, 0]
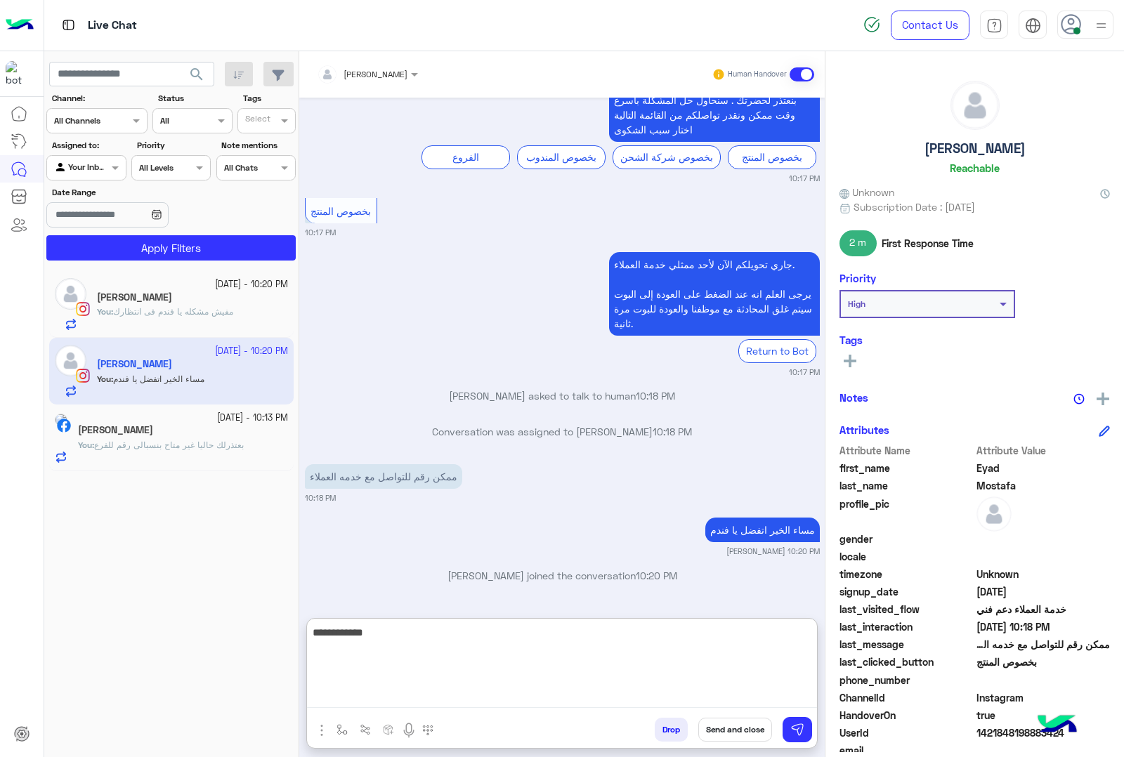
type textarea "**********"
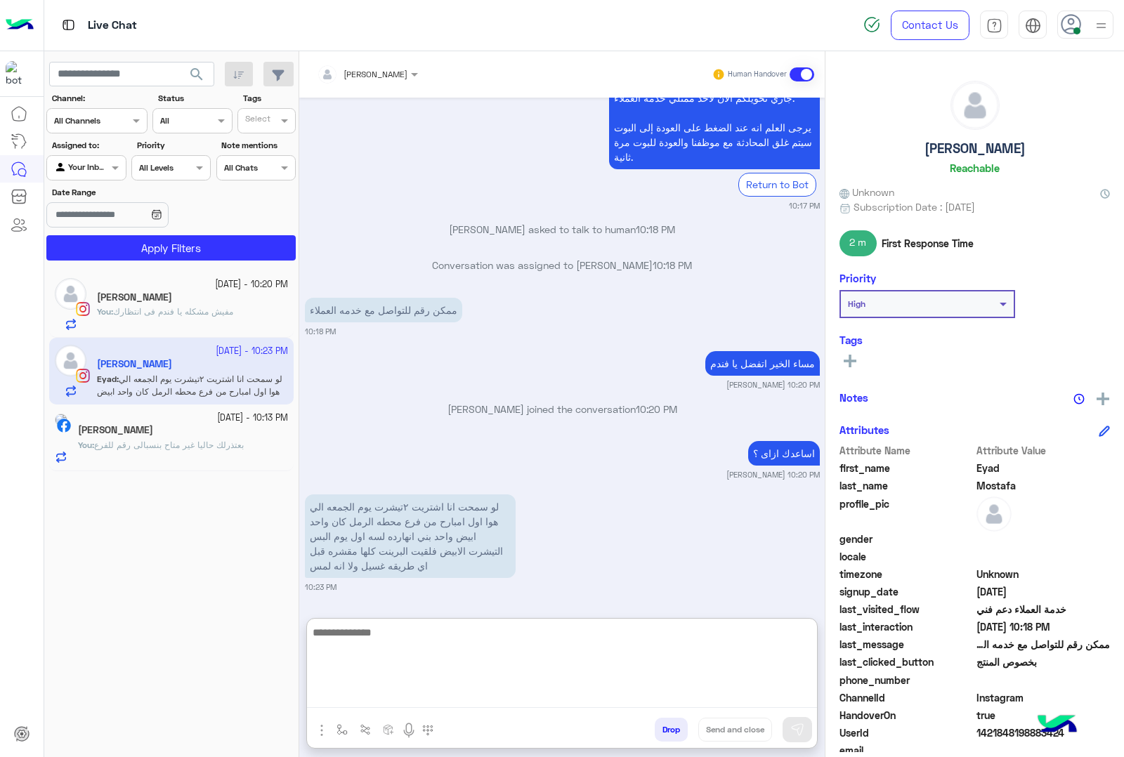
scroll to position [1010, 0]
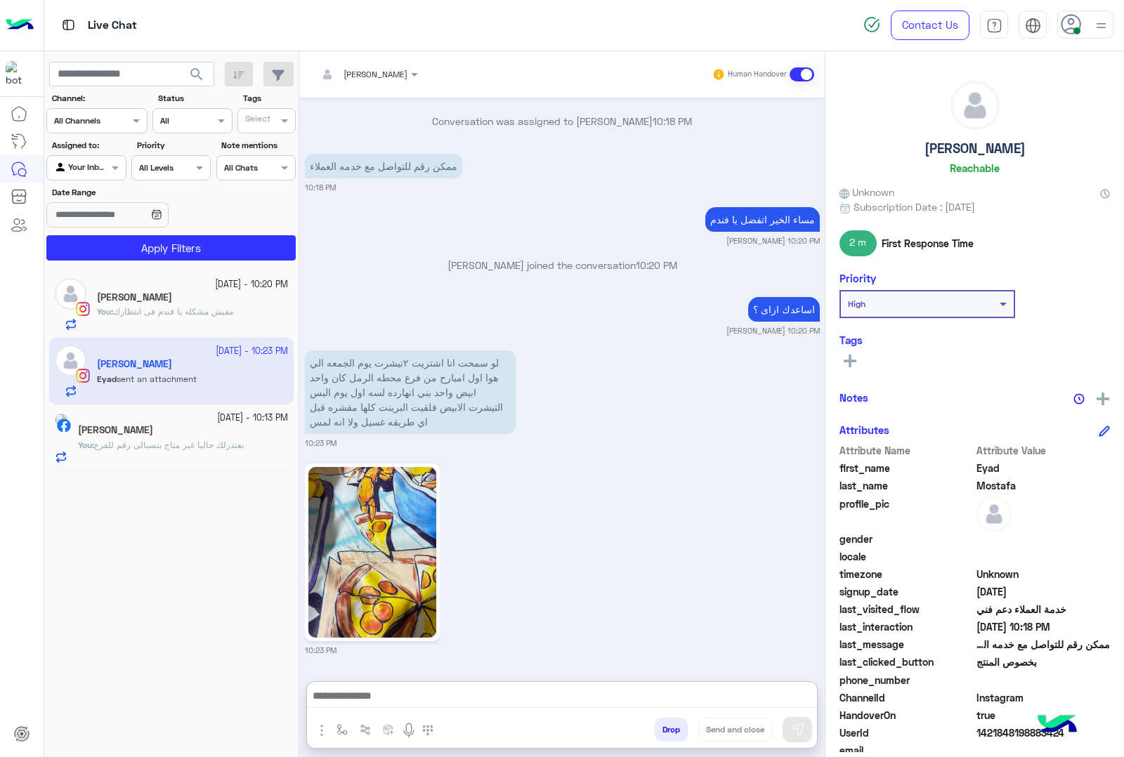
click at [390, 467] on img at bounding box center [372, 552] width 128 height 171
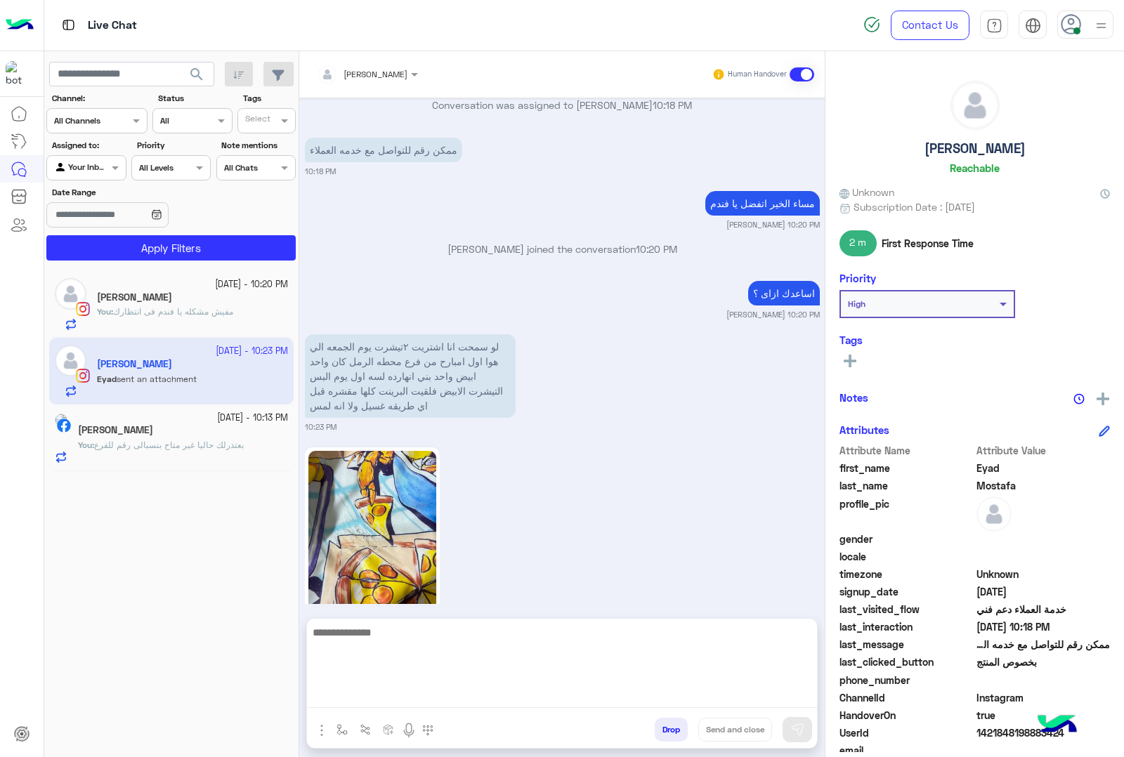
click at [538, 702] on textarea at bounding box center [562, 666] width 510 height 84
paste textarea "**********"
type textarea "**********"
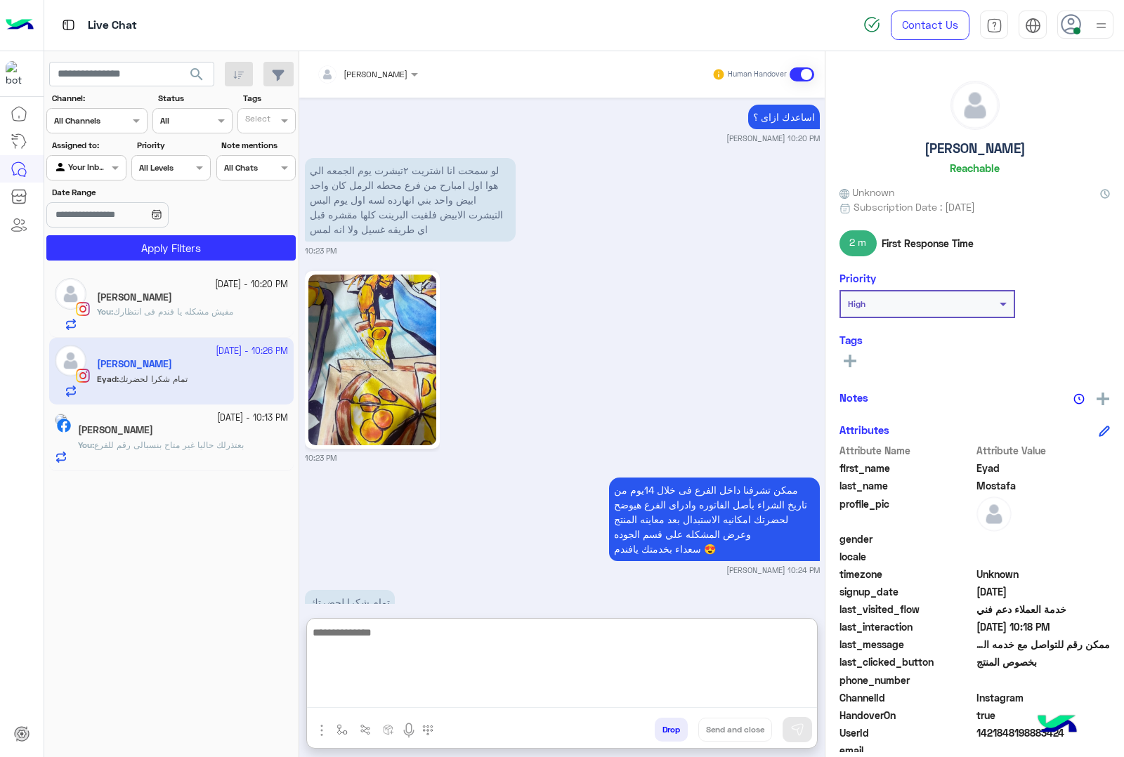
scroll to position [1176, 0]
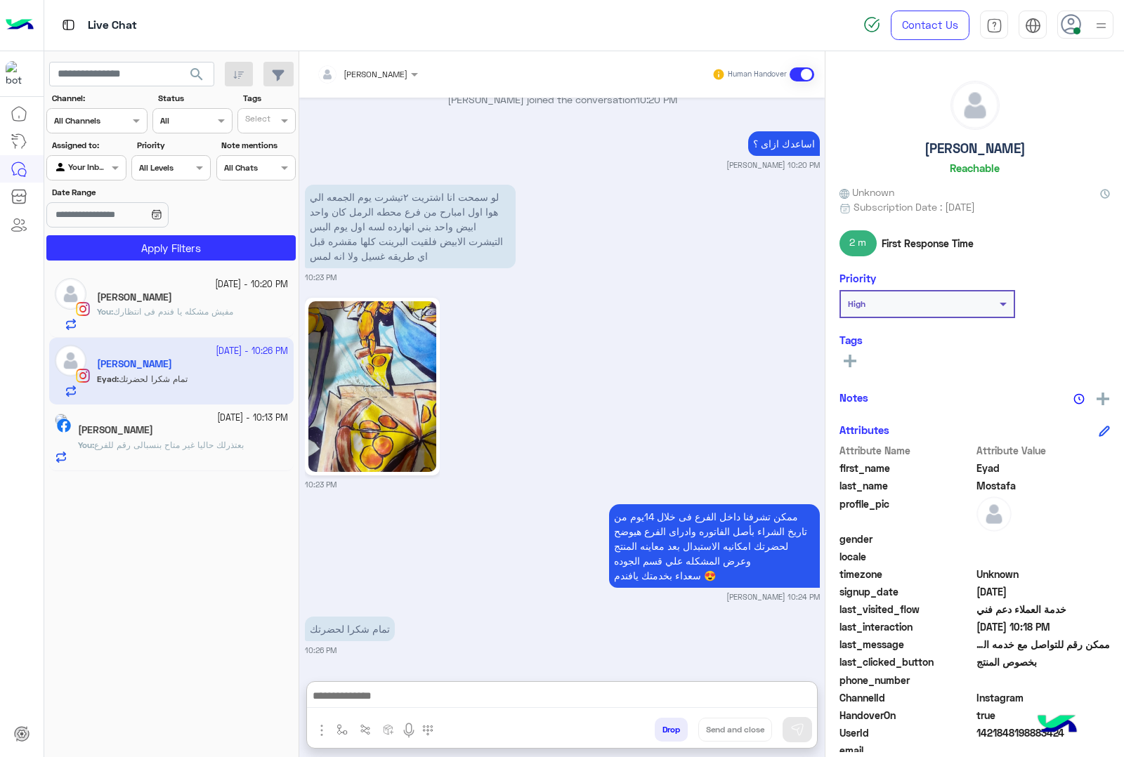
click at [970, 142] on h5 "[PERSON_NAME]" at bounding box center [974, 148] width 101 height 16
click at [970, 141] on h5 "[PERSON_NAME]" at bounding box center [974, 148] width 101 height 16
copy h5 "[PERSON_NAME]"
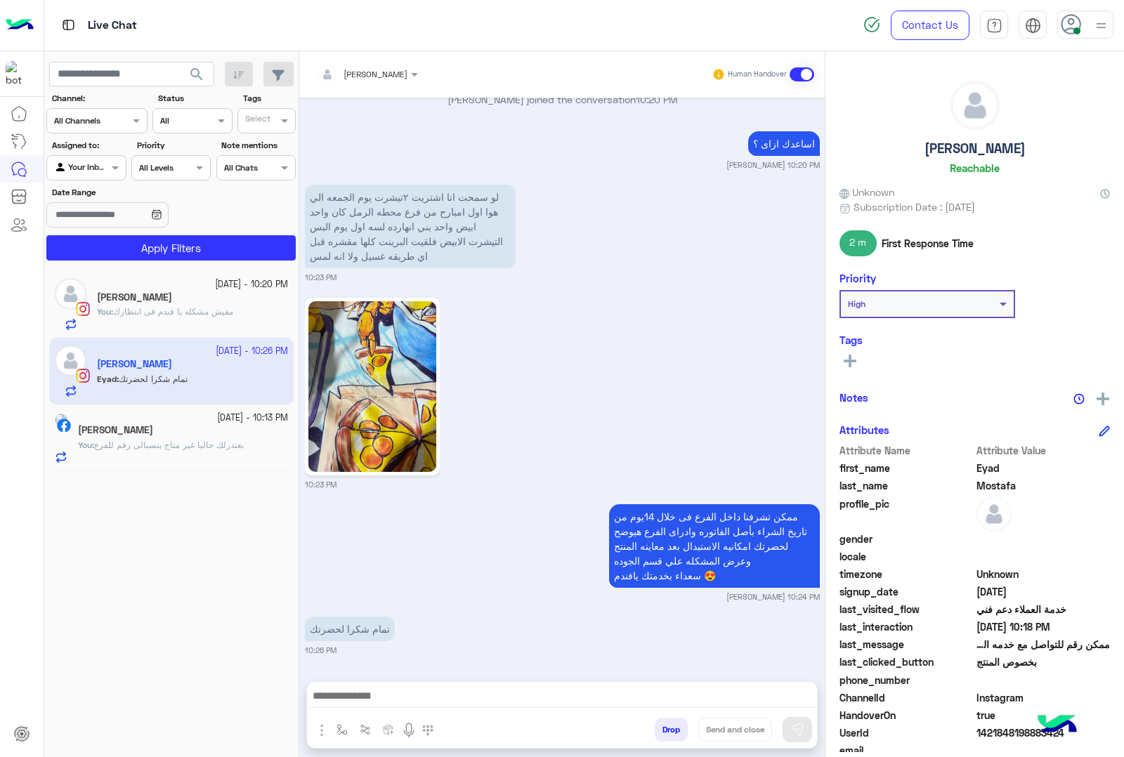
click at [1001, 730] on span "1421848198883424" at bounding box center [1043, 732] width 134 height 15
copy span "1421848198883424"
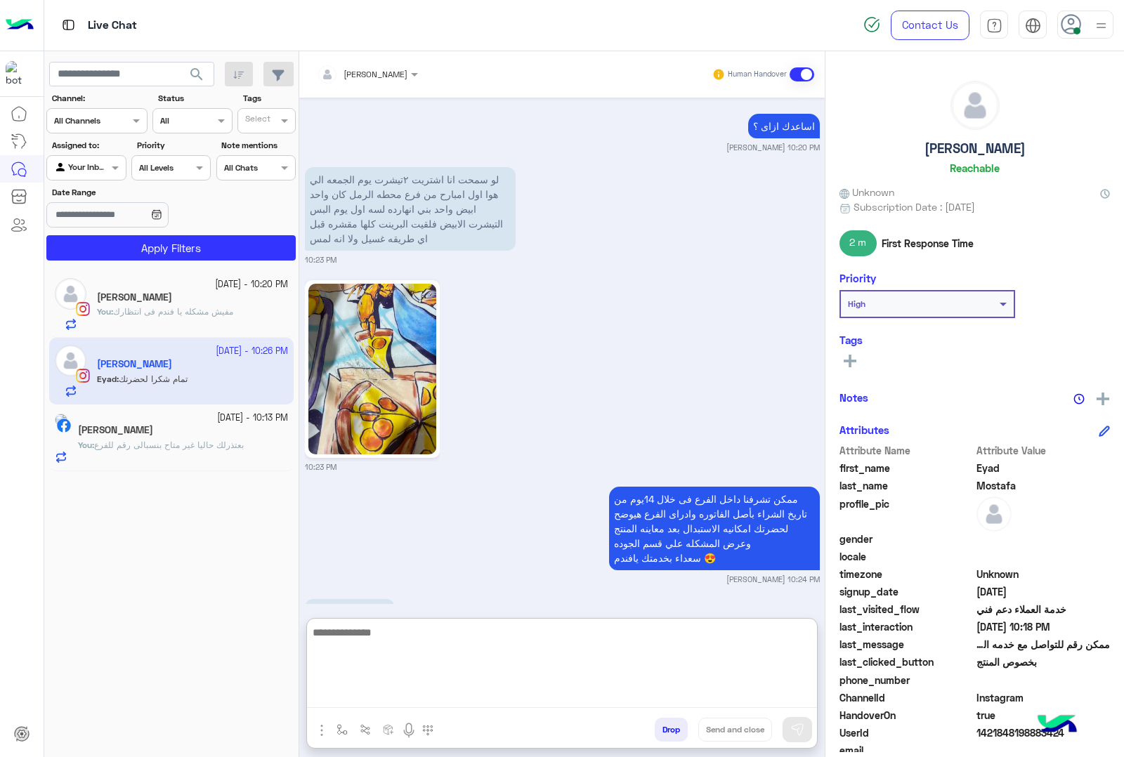
click at [451, 693] on textarea at bounding box center [562, 666] width 510 height 84
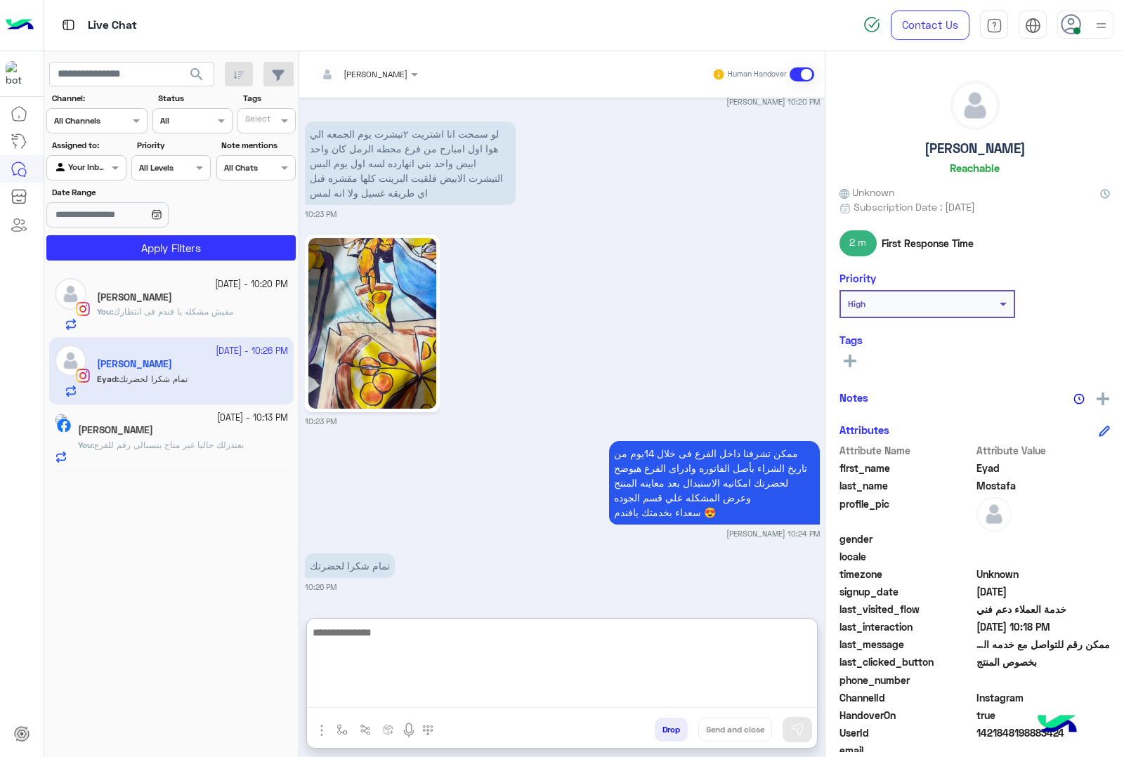
scroll to position [1176, 0]
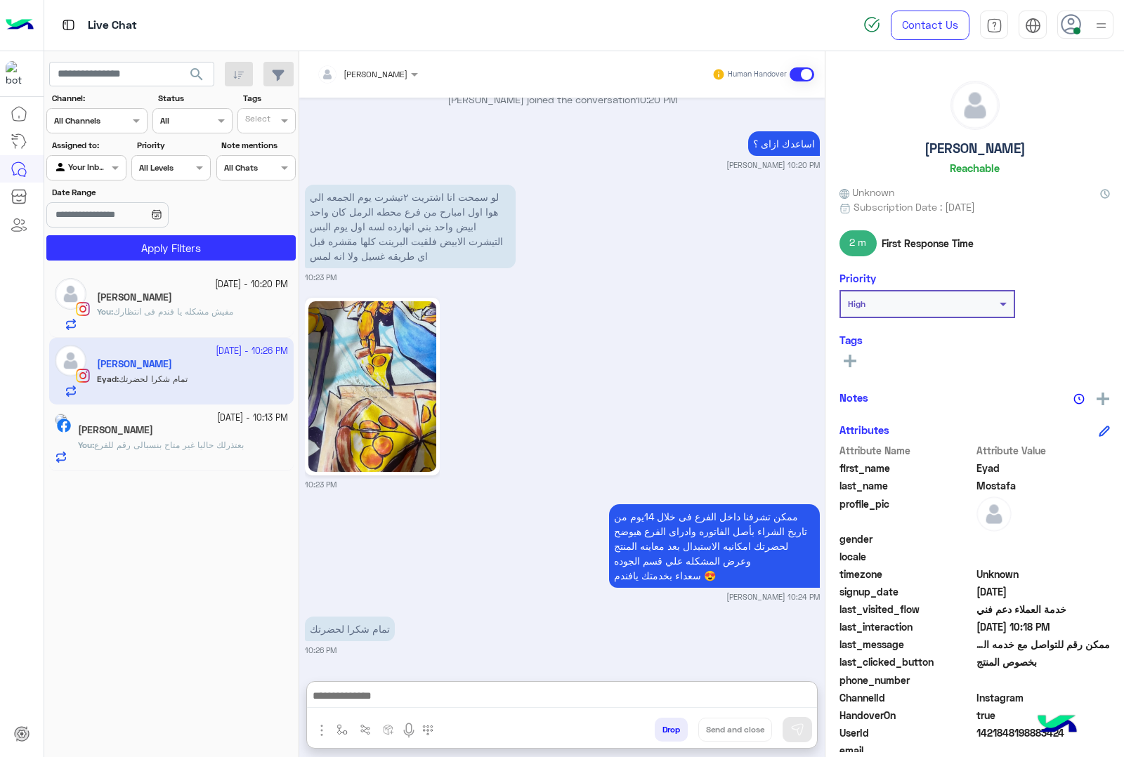
click at [664, 729] on button "Drop" at bounding box center [670, 730] width 33 height 24
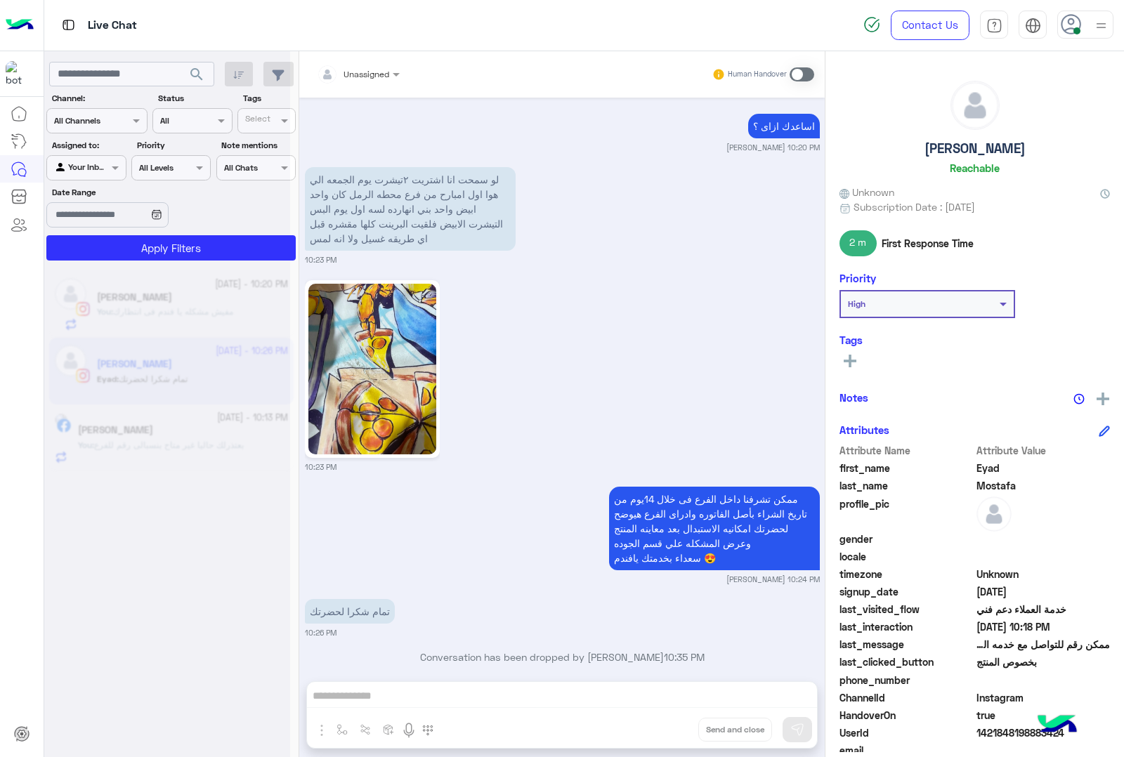
scroll to position [1149, 0]
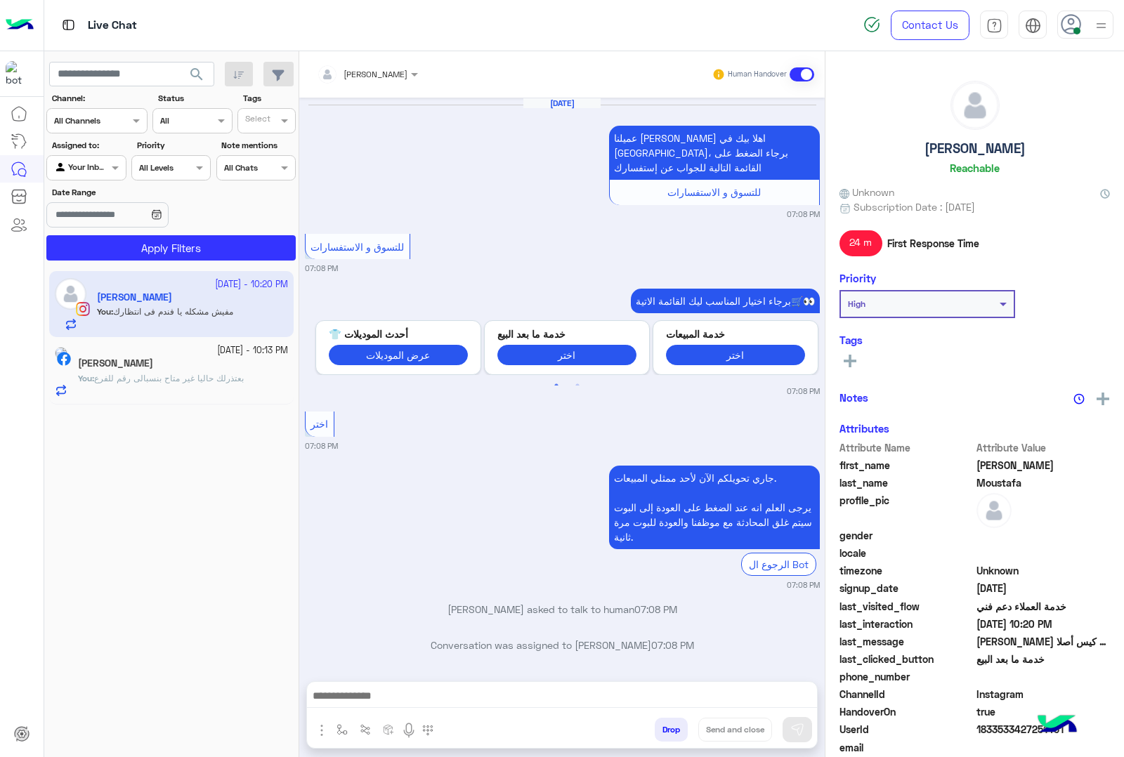
scroll to position [1647, 0]
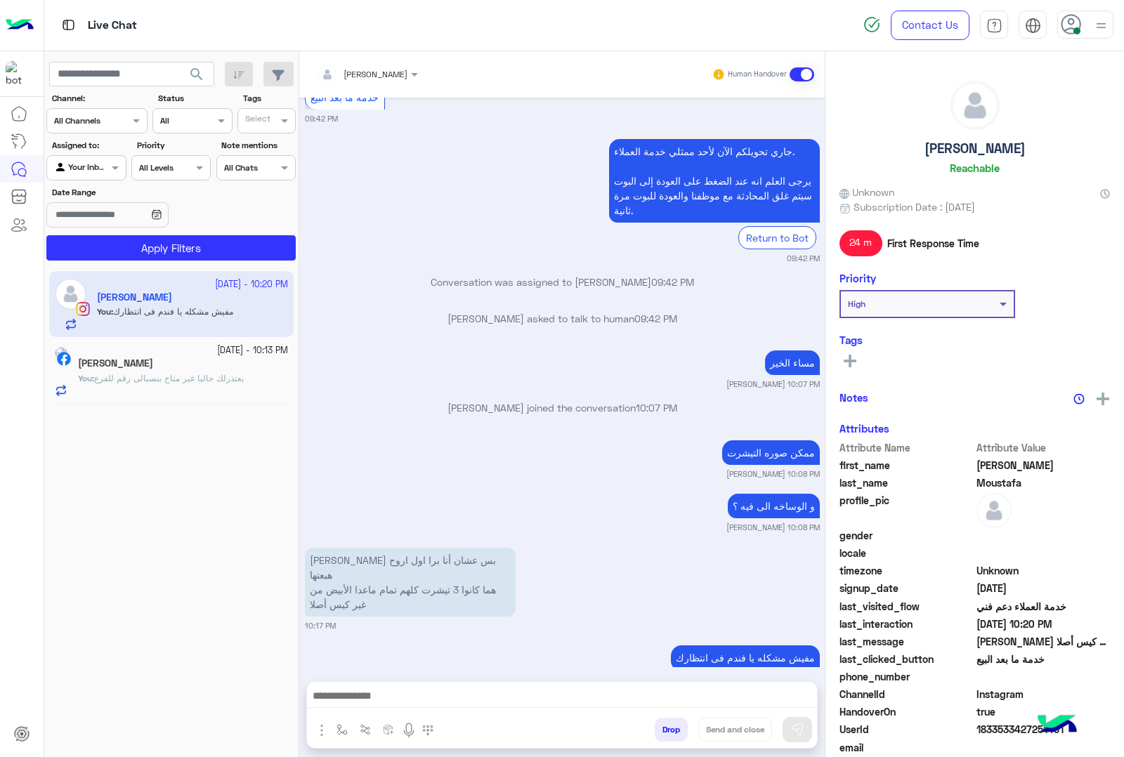
click at [219, 384] on p "You : بعتذرلك حاليا غير متاح بنسبالى رقم للفرع" at bounding box center [161, 378] width 166 height 13
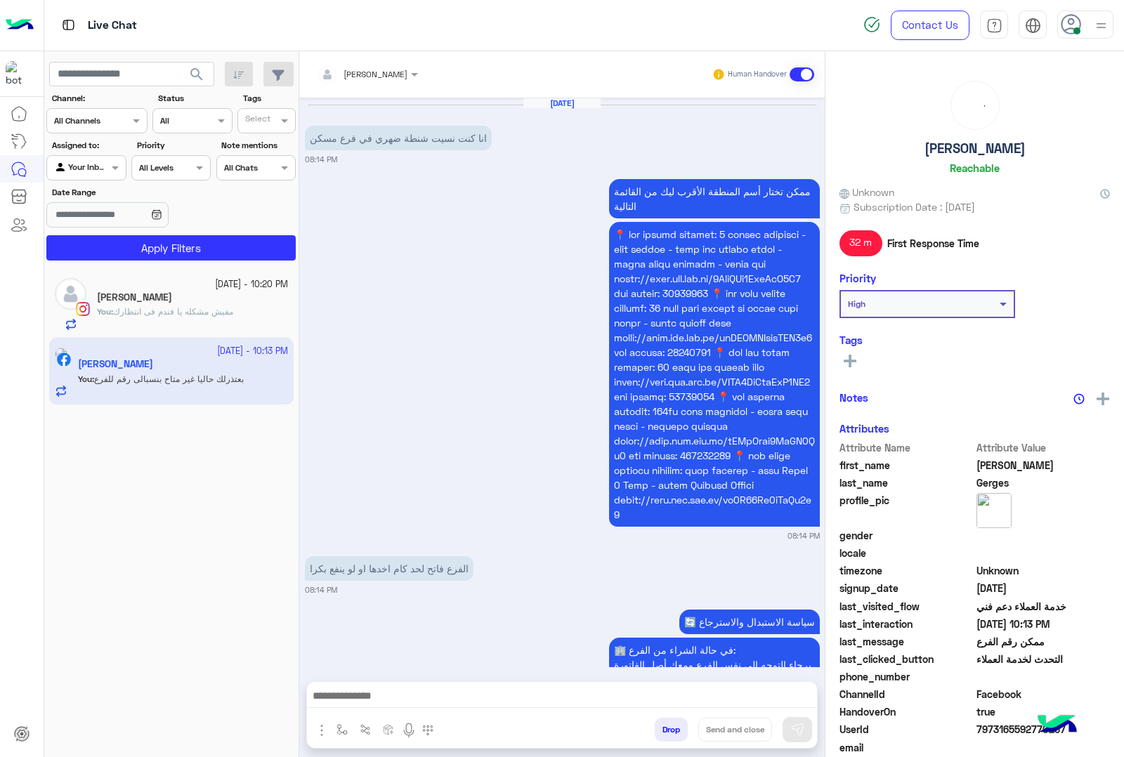
scroll to position [971, 0]
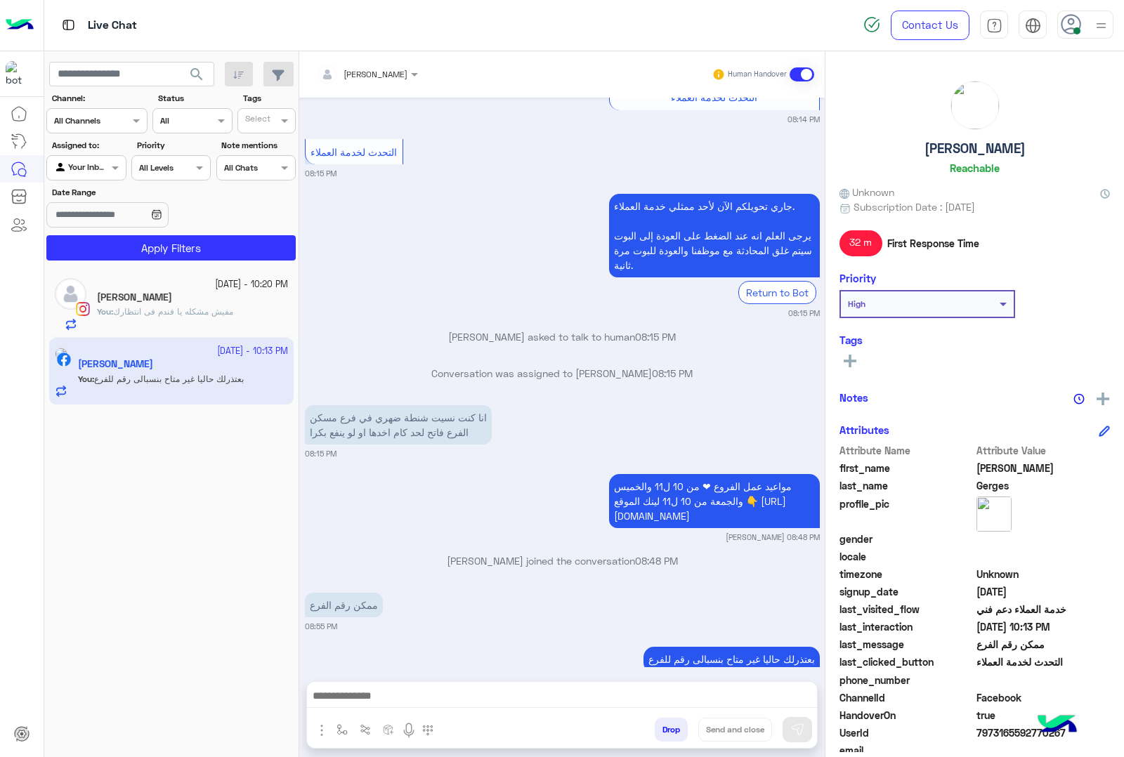
click at [956, 154] on h5 "[PERSON_NAME]" at bounding box center [974, 148] width 101 height 16
copy h5 "[PERSON_NAME]"
drag, startPoint x: 1008, startPoint y: 739, endPoint x: 994, endPoint y: 730, distance: 16.8
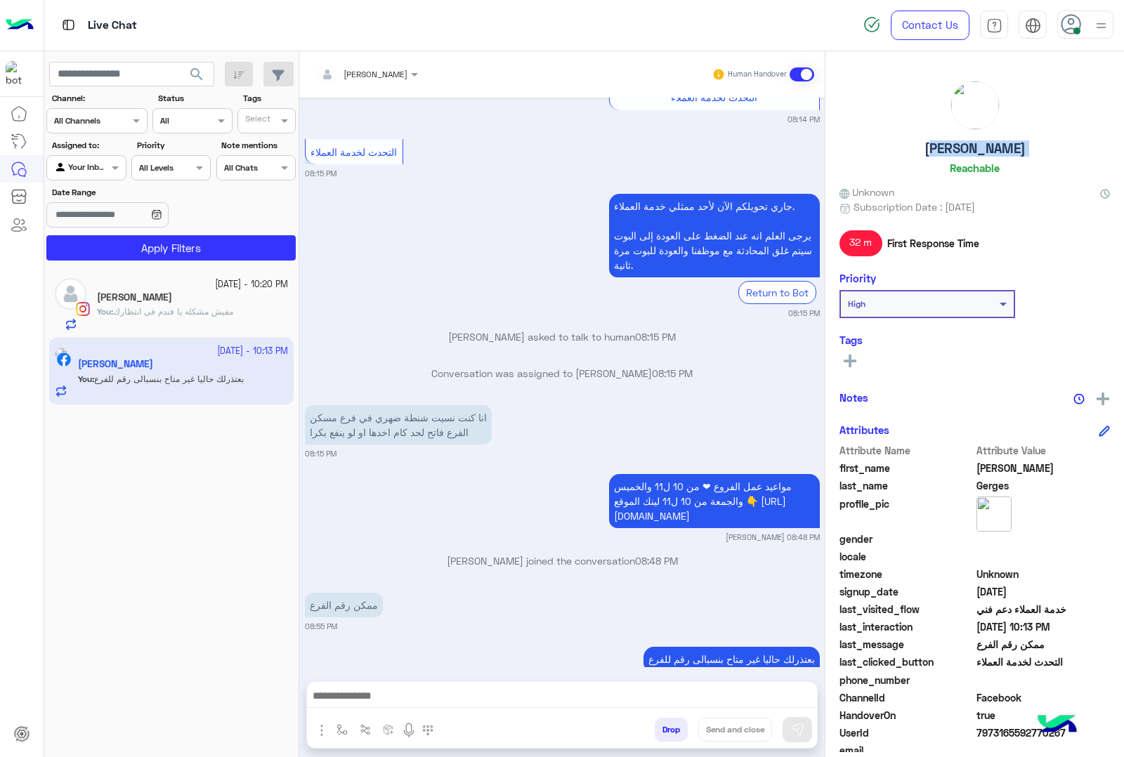
click at [1001, 735] on div "UserId 7973165592770267" at bounding box center [974, 734] width 270 height 18
click at [994, 729] on span "7973165592770267" at bounding box center [1043, 732] width 134 height 15
copy span "7973165592770267"
click at [669, 730] on button "Drop" at bounding box center [670, 730] width 33 height 24
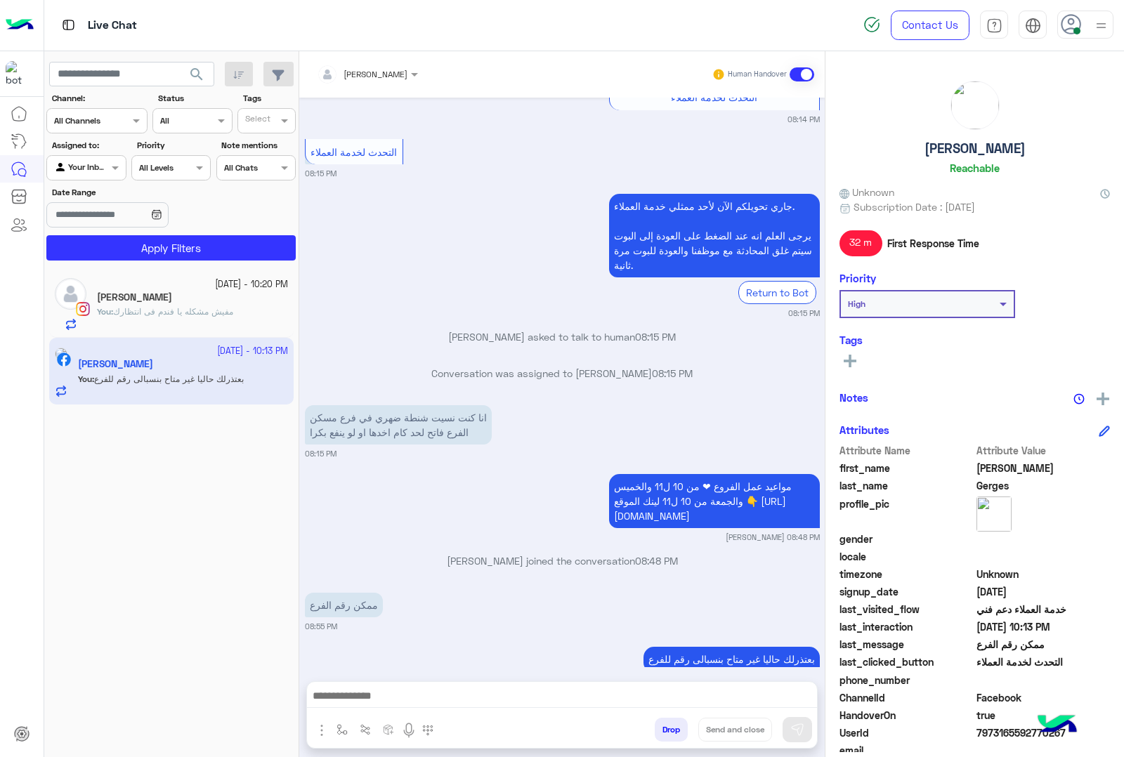
scroll to position [1008, 0]
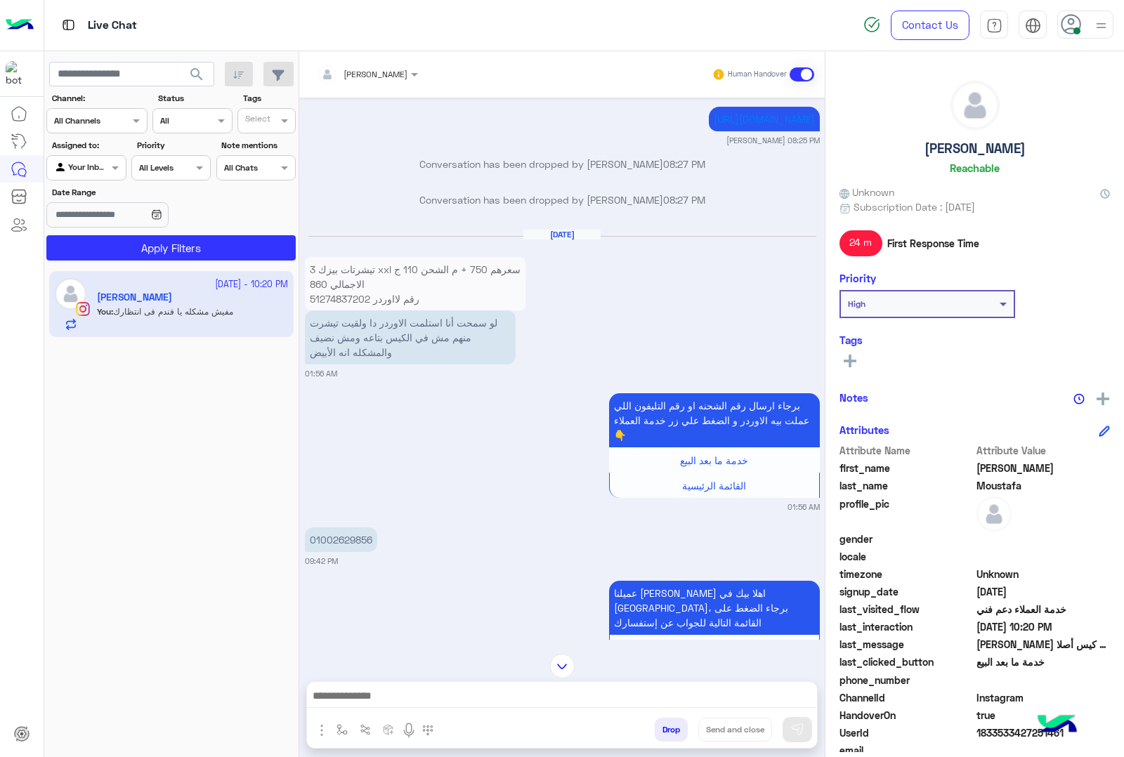
scroll to position [1647, 0]
